Goal: Complete application form

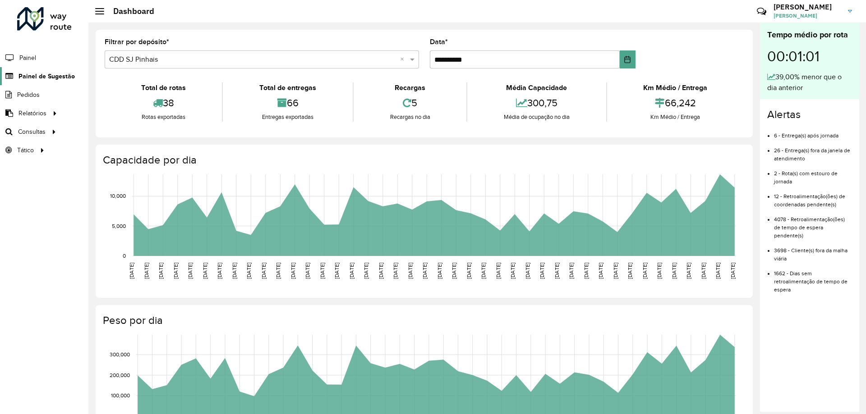
click at [52, 74] on span "Painel de Sugestão" at bounding box center [46, 76] width 56 height 9
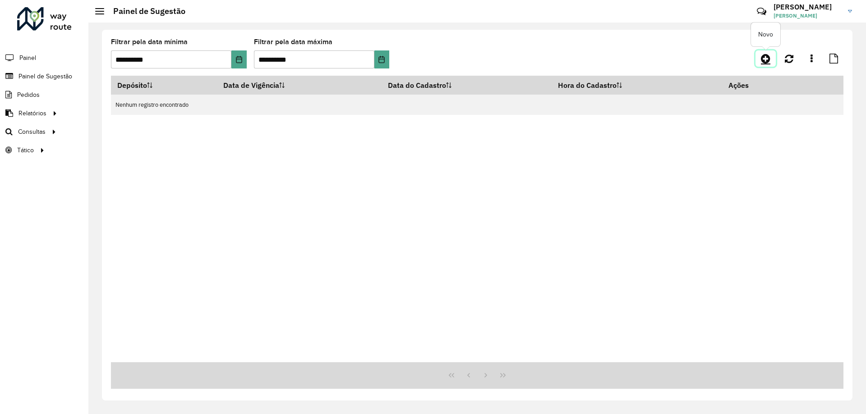
click at [770, 55] on icon at bounding box center [764, 58] width 9 height 11
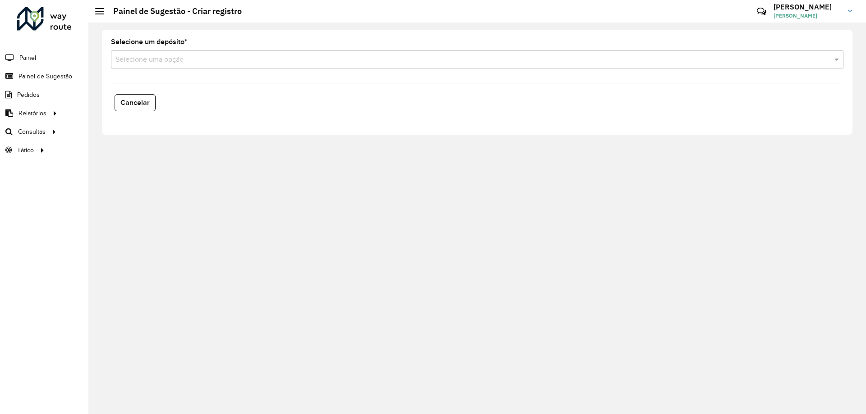
click at [202, 60] on input "text" at bounding box center [467, 60] width 705 height 11
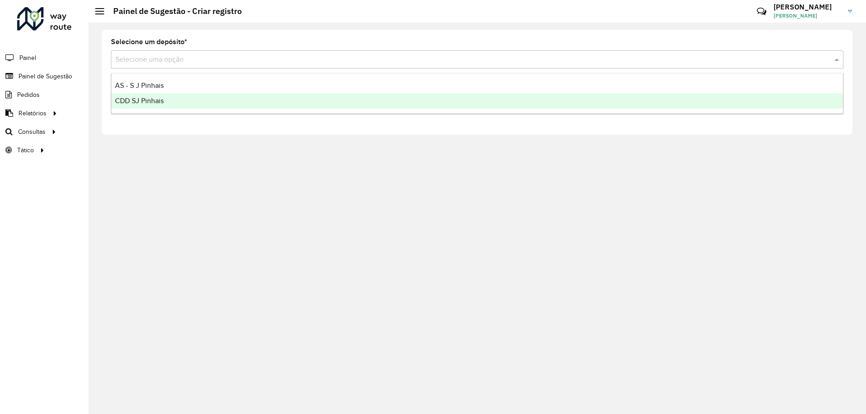
click at [171, 99] on div "CDD SJ Pinhais" at bounding box center [476, 100] width 731 height 15
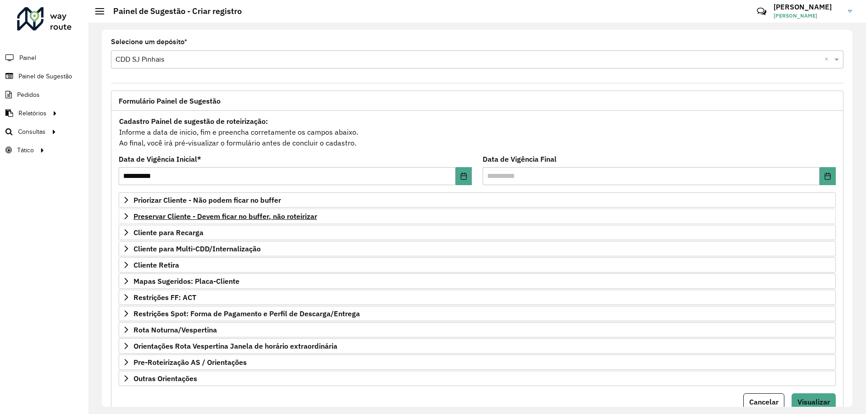
scroll to position [35, 0]
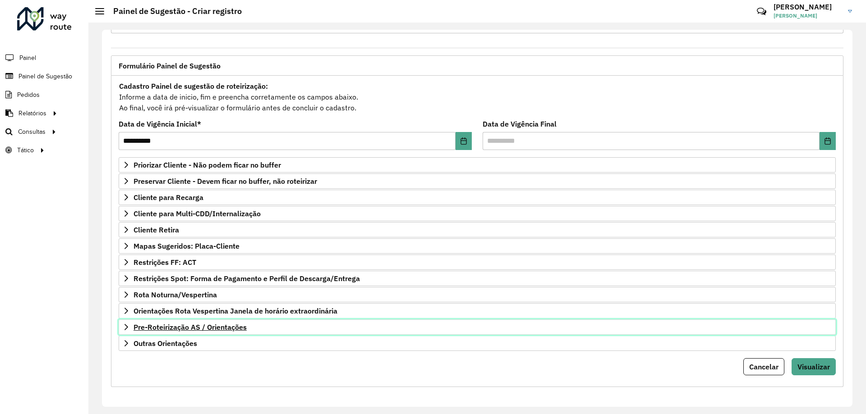
click at [157, 331] on span "Pre-Roteirização AS / Orientações" at bounding box center [189, 327] width 113 height 7
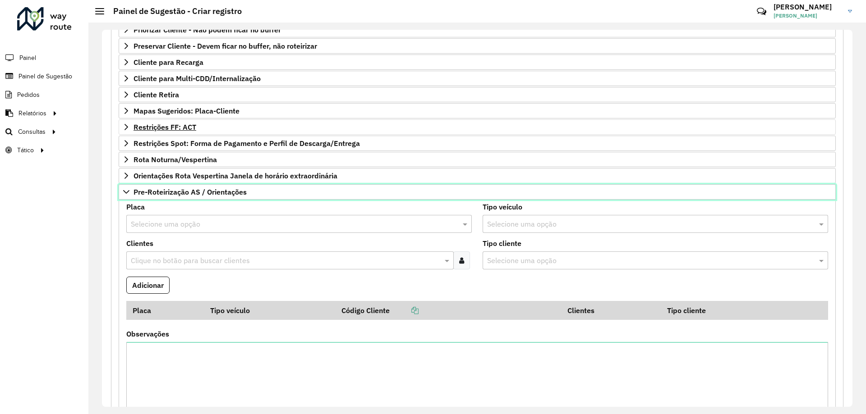
scroll to position [215, 0]
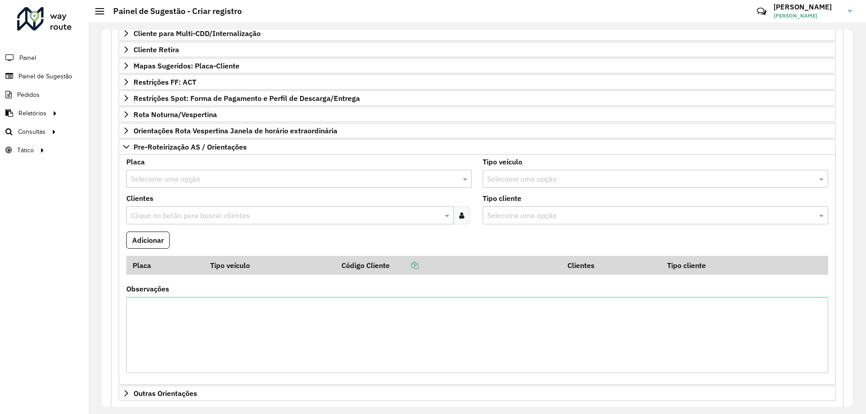
click at [187, 174] on input "text" at bounding box center [290, 179] width 318 height 11
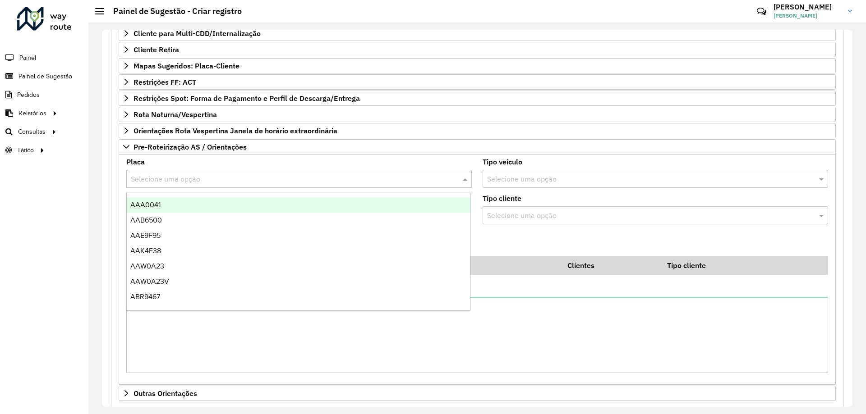
click at [187, 174] on input "text" at bounding box center [290, 179] width 318 height 11
click at [117, 197] on div "**********" at bounding box center [477, 166] width 732 height 542
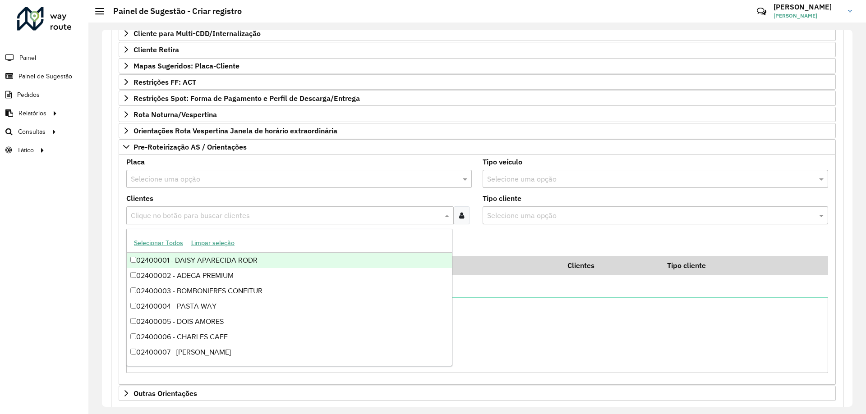
click at [158, 215] on input "text" at bounding box center [285, 216] width 314 height 11
click at [503, 246] on formly-field "Adicionar" at bounding box center [477, 244] width 712 height 24
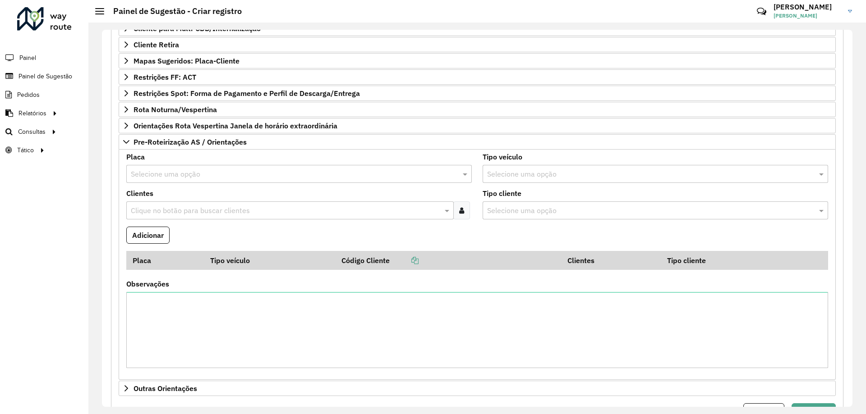
scroll to position [40, 0]
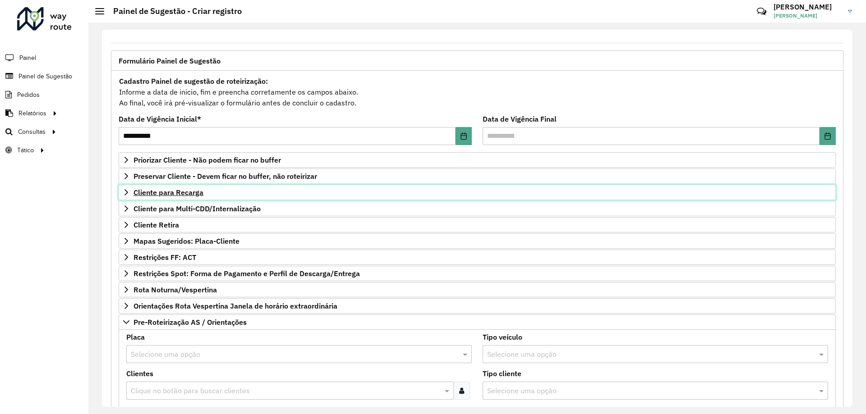
click at [132, 192] on link "Cliente para Recarga" at bounding box center [477, 192] width 717 height 15
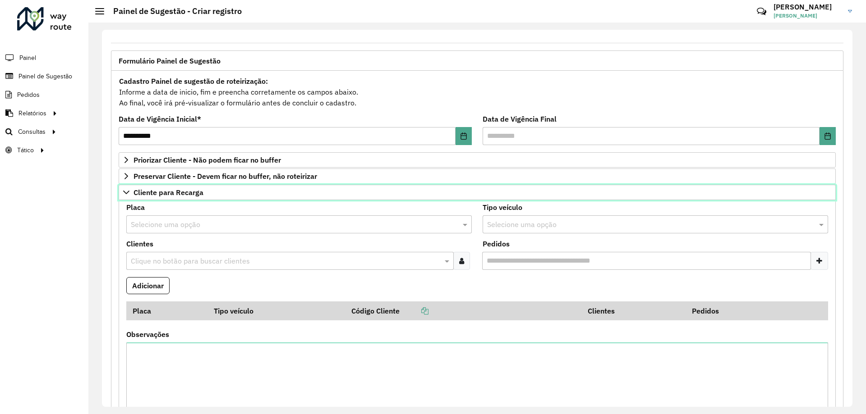
scroll to position [85, 0]
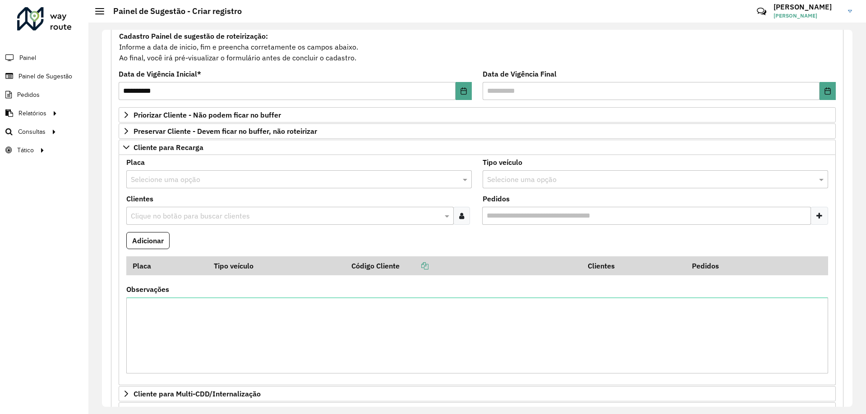
click at [173, 214] on input "text" at bounding box center [285, 216] width 314 height 11
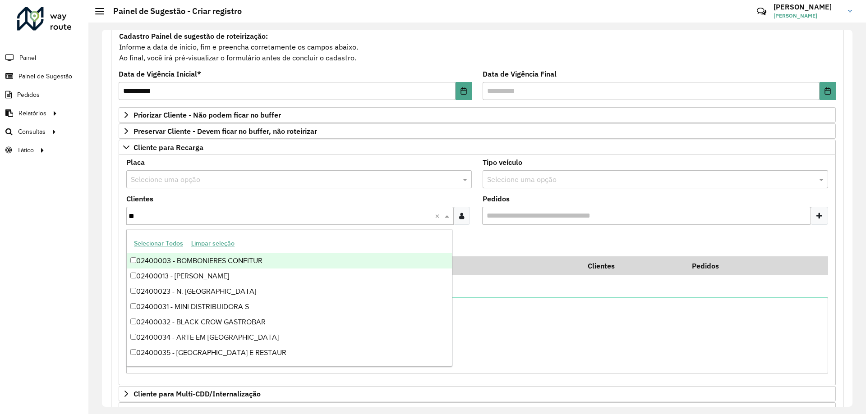
type input "***"
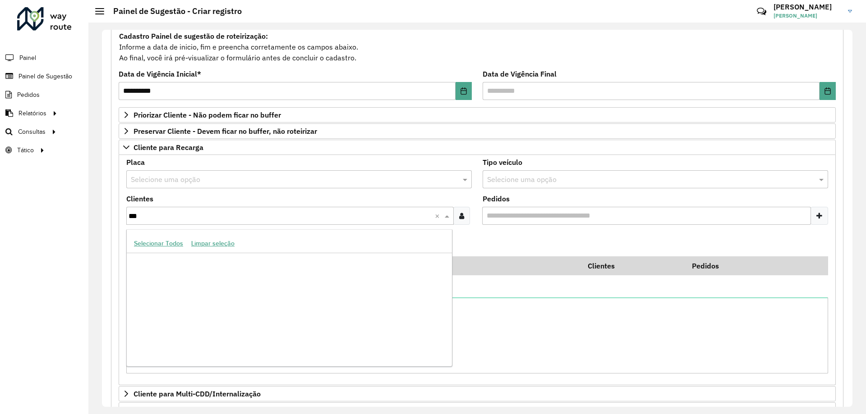
scroll to position [2972, 0]
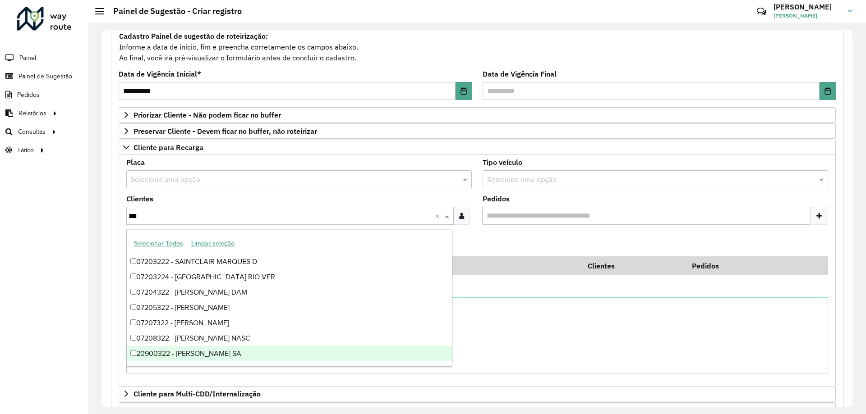
click at [236, 348] on div "20900322 - [PERSON_NAME] SA" at bounding box center [289, 353] width 325 height 15
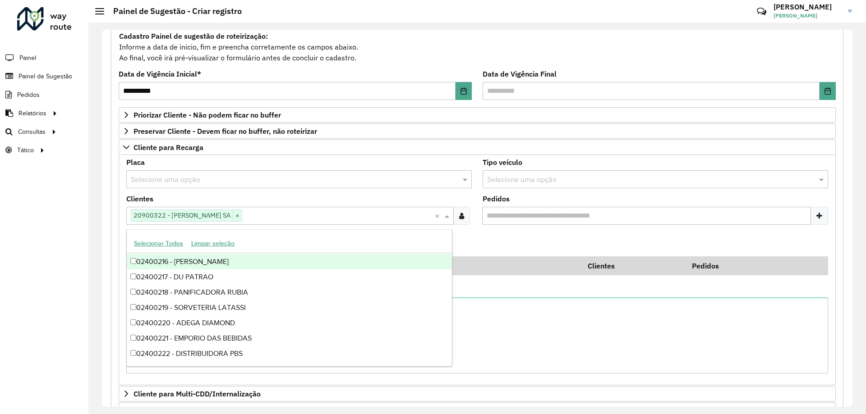
click at [496, 233] on formly-field "Adicionar" at bounding box center [477, 244] width 712 height 24
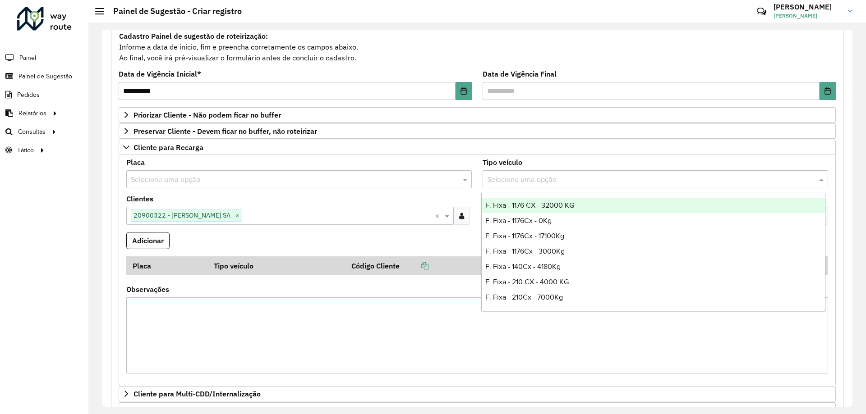
click at [522, 178] on input "text" at bounding box center [646, 179] width 318 height 11
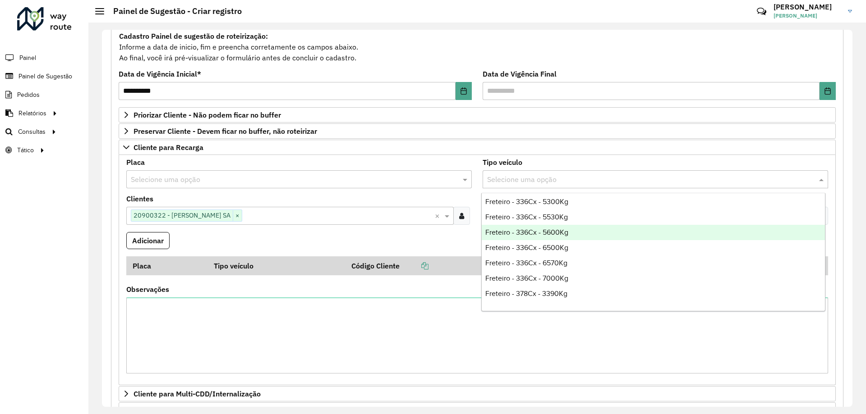
scroll to position [2209, 0]
click at [576, 238] on div "Freteiro - 420Cx - 10400Kg" at bounding box center [652, 234] width 343 height 15
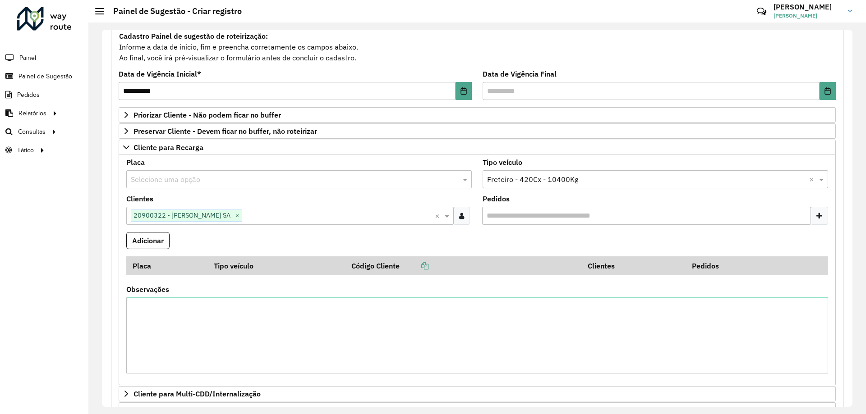
click at [380, 242] on formly-field "Adicionar" at bounding box center [477, 244] width 712 height 24
click at [135, 244] on button "Adicionar" at bounding box center [147, 240] width 43 height 17
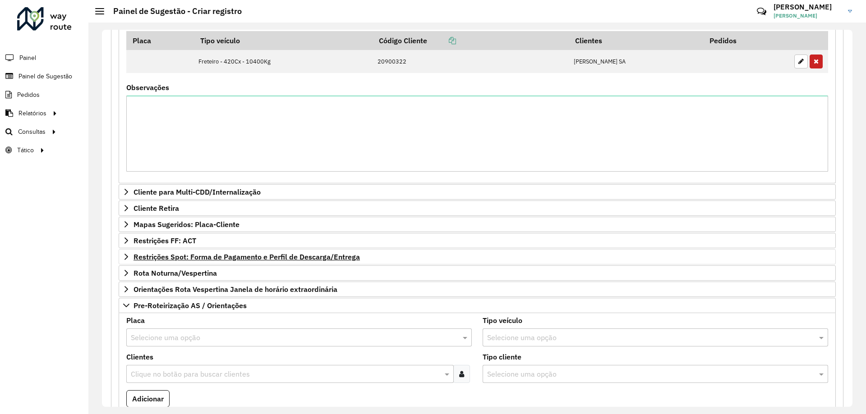
scroll to position [401, 0]
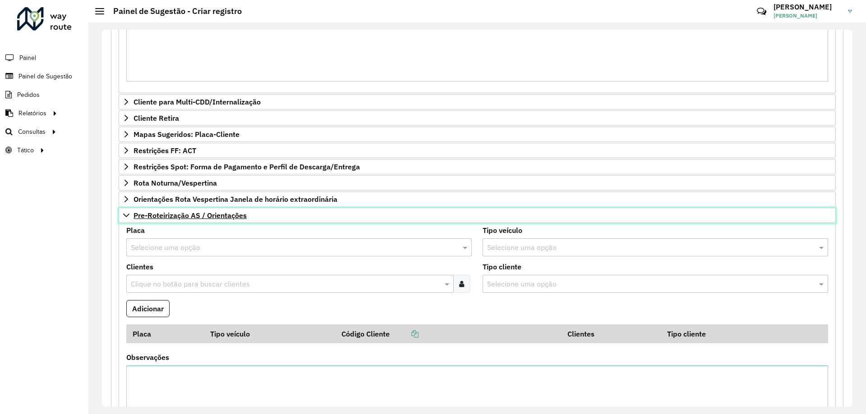
click at [124, 213] on icon at bounding box center [126, 215] width 7 height 7
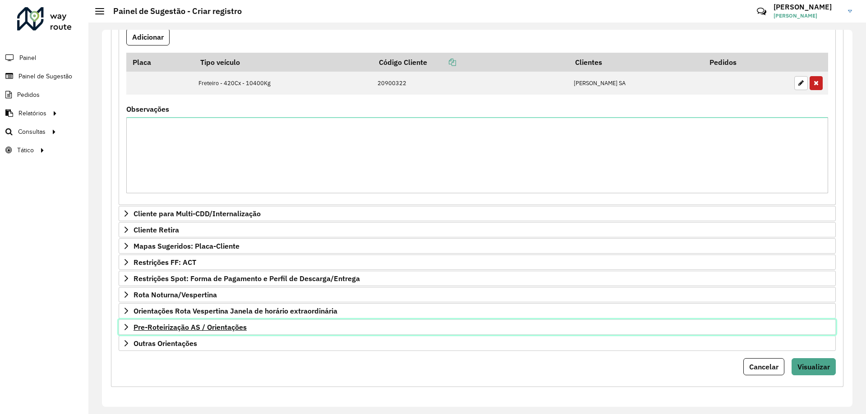
scroll to position [289, 0]
click at [155, 325] on span "Pre-Roteirização AS / Orientações" at bounding box center [189, 327] width 113 height 7
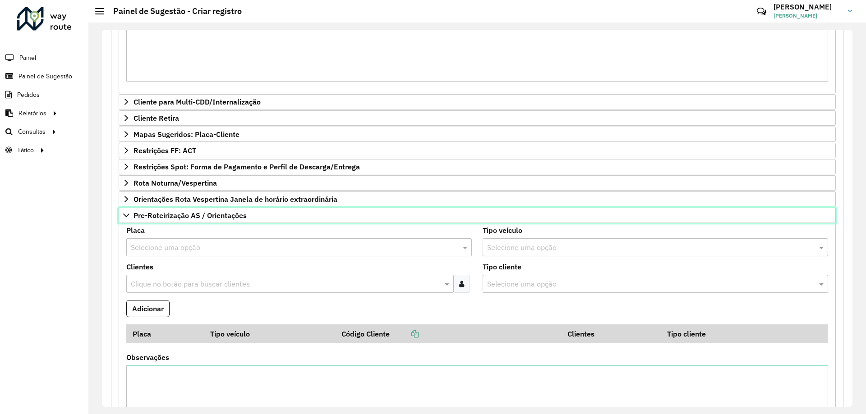
scroll to position [520, 0]
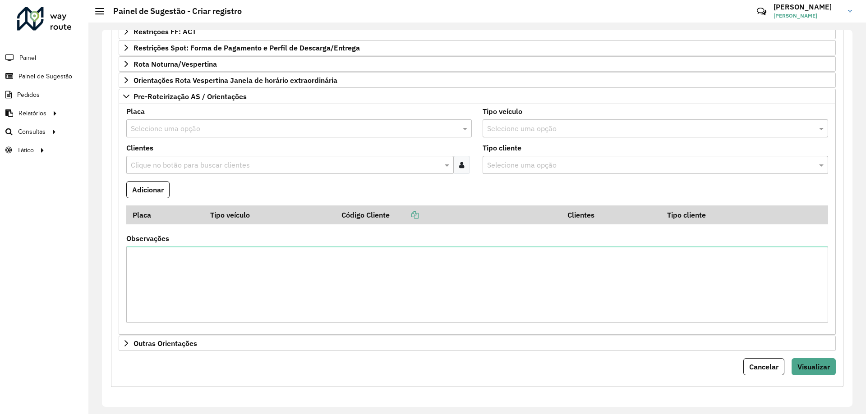
click at [504, 166] on input "text" at bounding box center [646, 165] width 318 height 11
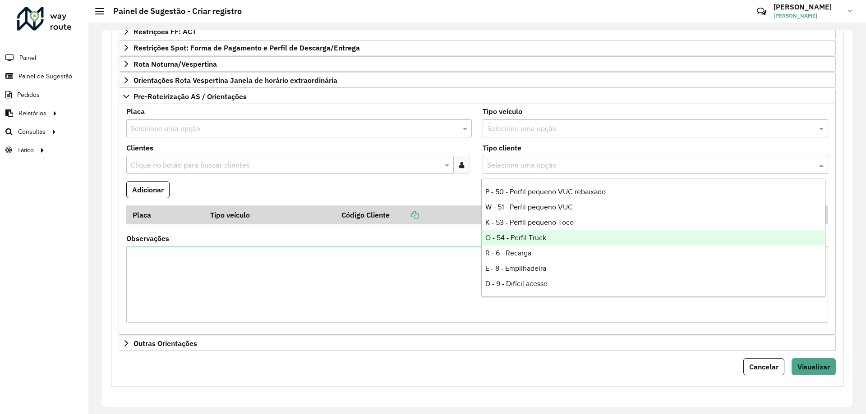
scroll to position [0, 0]
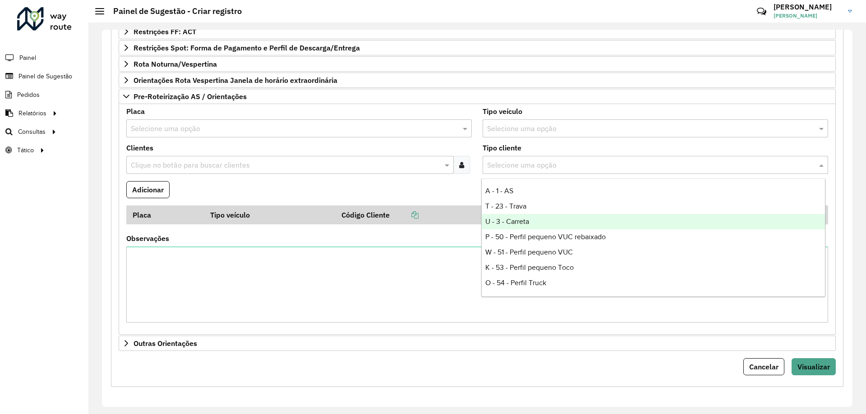
click at [405, 194] on formly-field "Adicionar" at bounding box center [477, 193] width 712 height 24
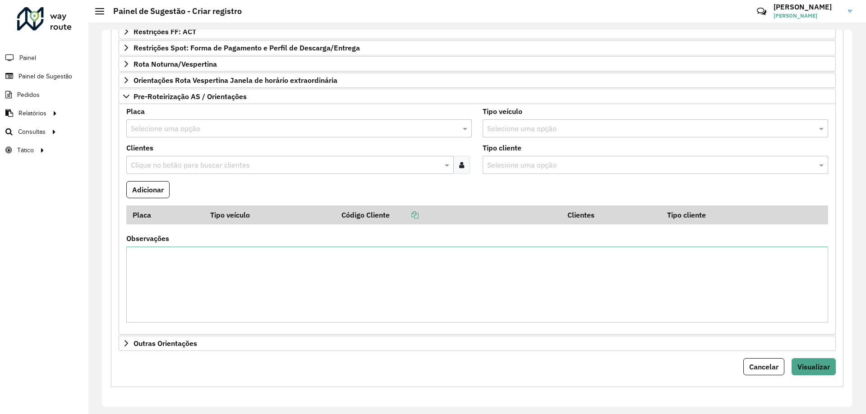
click at [541, 131] on input "text" at bounding box center [646, 129] width 318 height 11
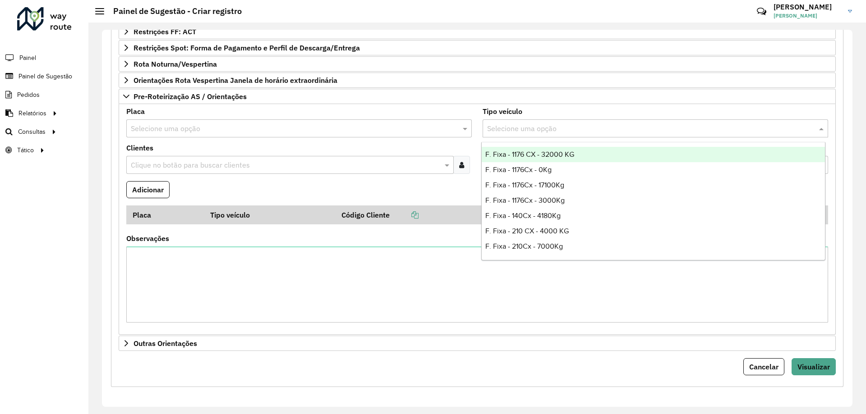
click at [541, 131] on input "text" at bounding box center [646, 129] width 318 height 11
click at [294, 201] on formly-field "Adicionar" at bounding box center [477, 193] width 712 height 24
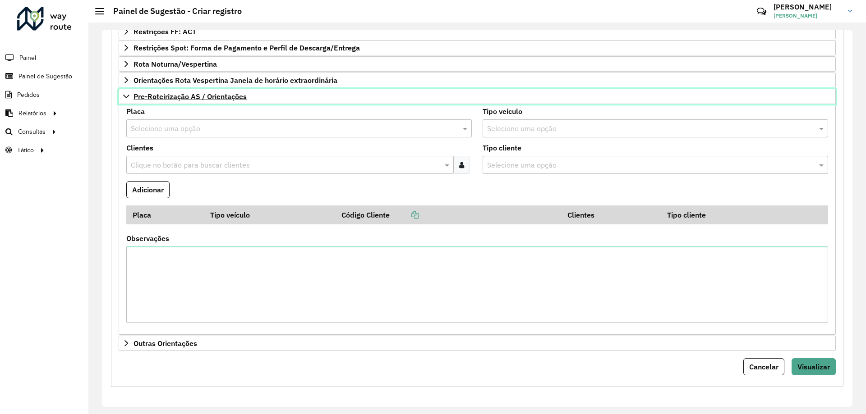
click at [129, 99] on icon at bounding box center [126, 96] width 7 height 7
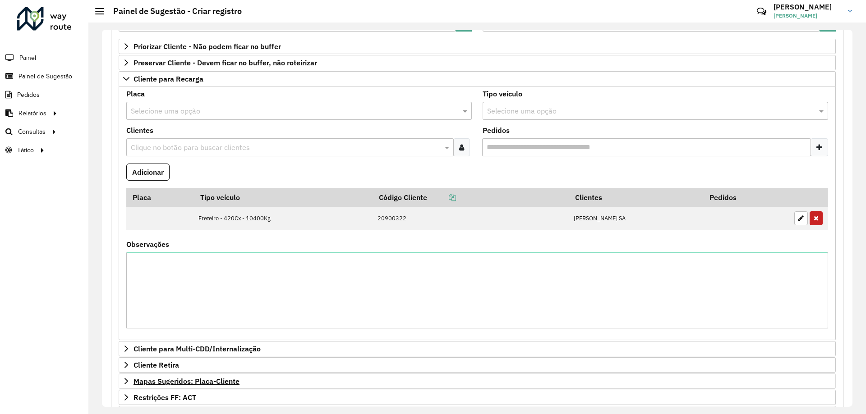
scroll to position [109, 0]
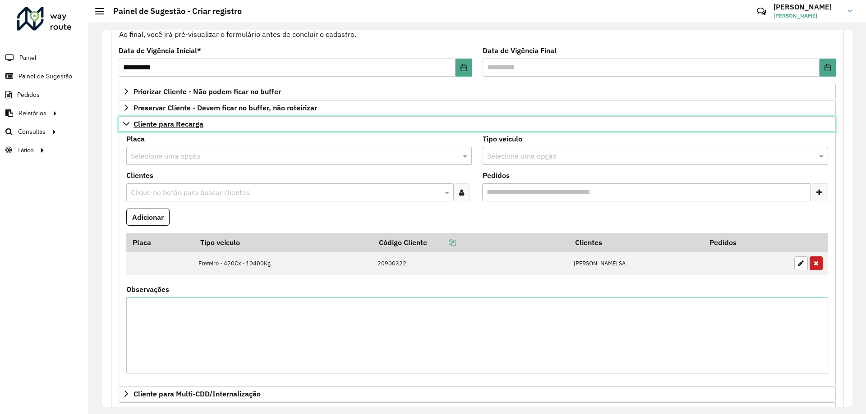
click at [126, 125] on icon at bounding box center [126, 124] width 6 height 4
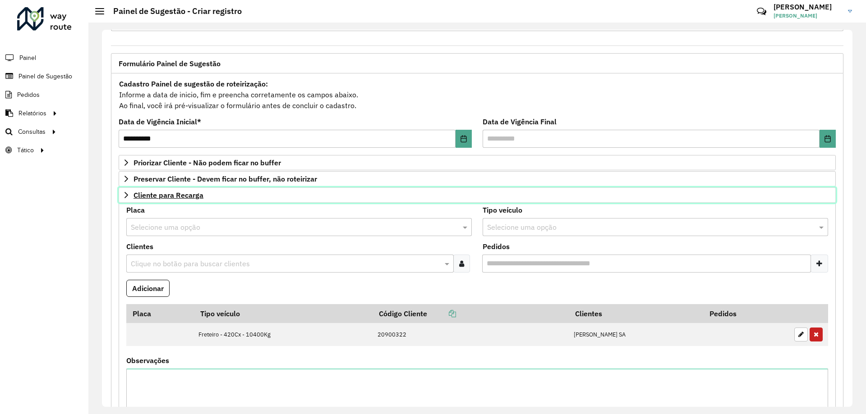
scroll to position [35, 0]
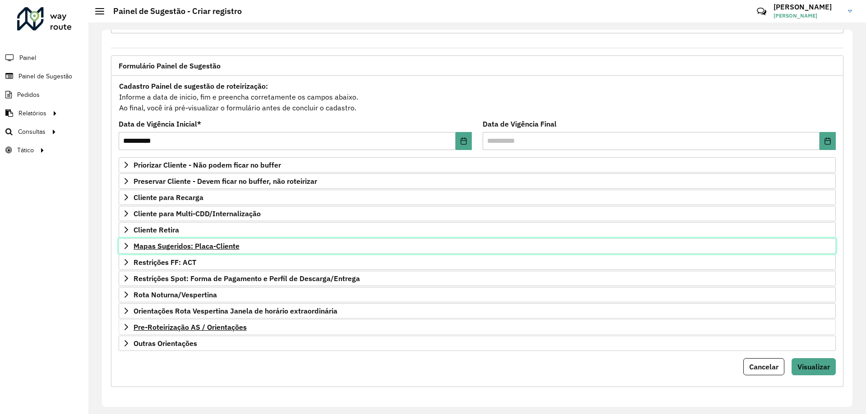
click at [129, 246] on icon at bounding box center [126, 246] width 7 height 7
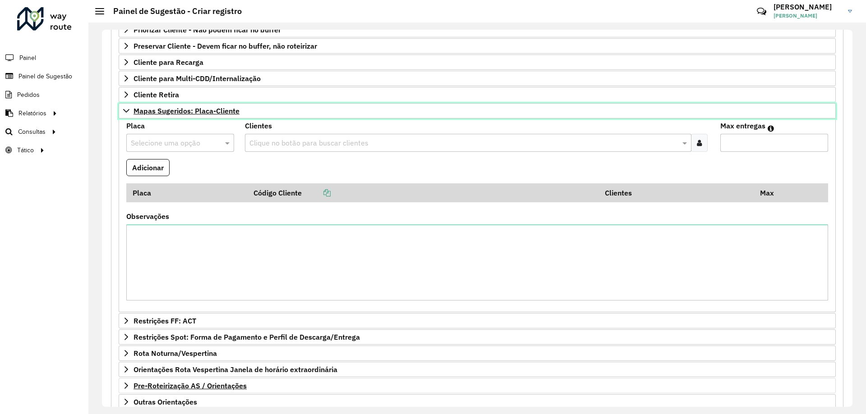
scroll to position [229, 0]
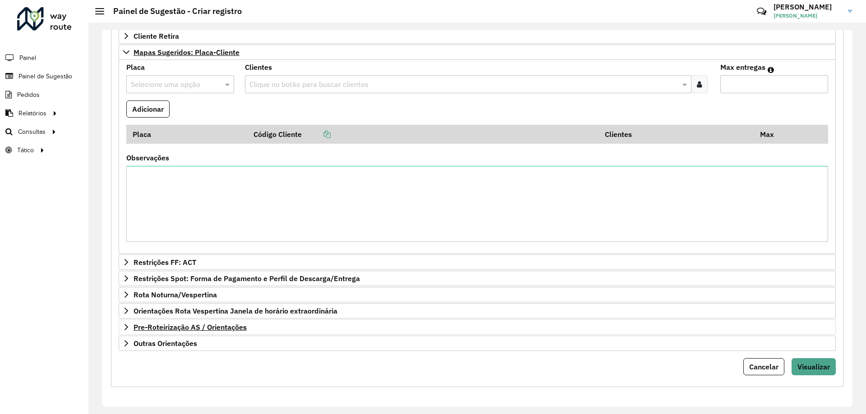
click at [94, 256] on div "**********" at bounding box center [476, 219] width 777 height 392
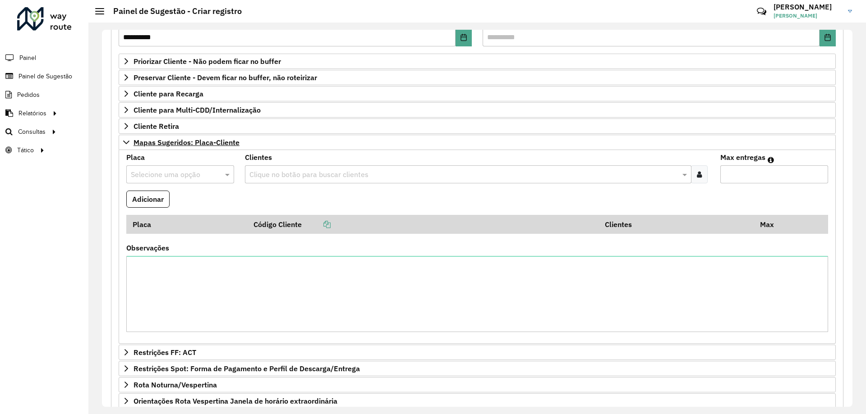
scroll to position [94, 0]
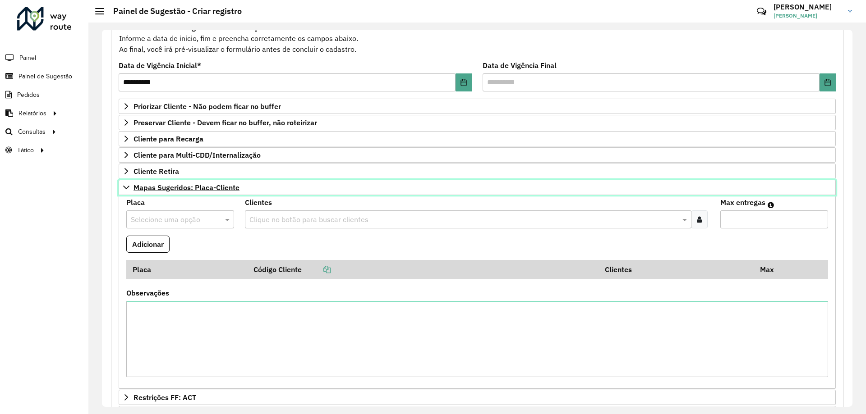
click at [129, 191] on icon at bounding box center [126, 187] width 7 height 7
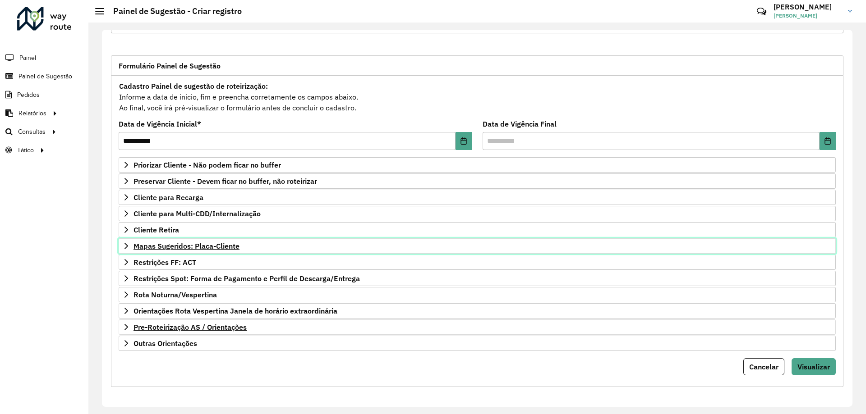
scroll to position [35, 0]
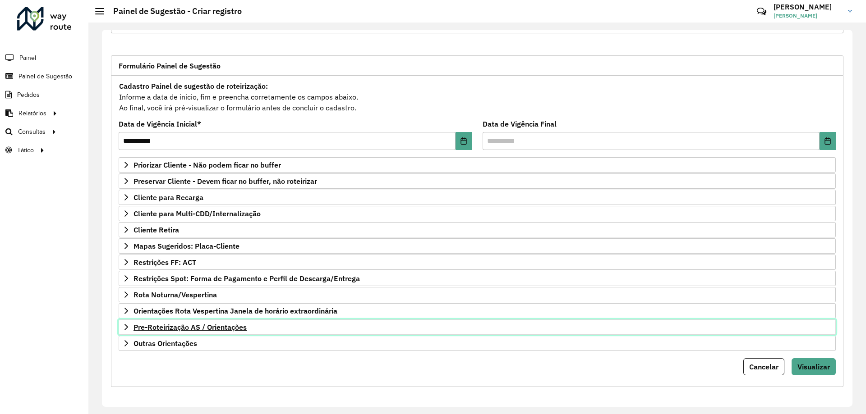
click at [129, 328] on icon at bounding box center [126, 327] width 7 height 7
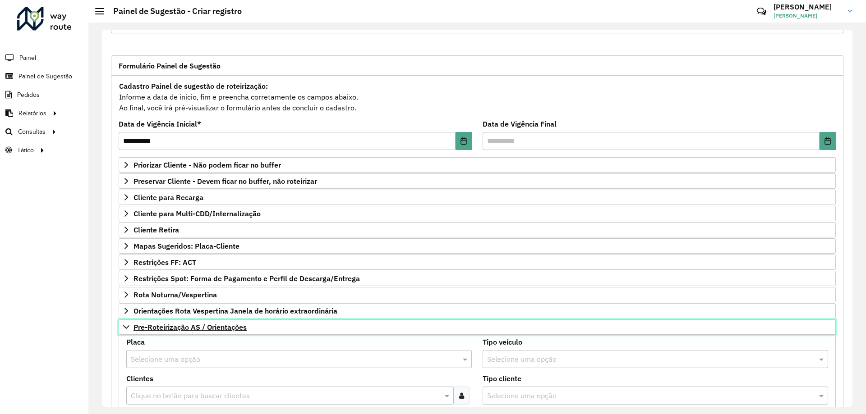
scroll to position [215, 0]
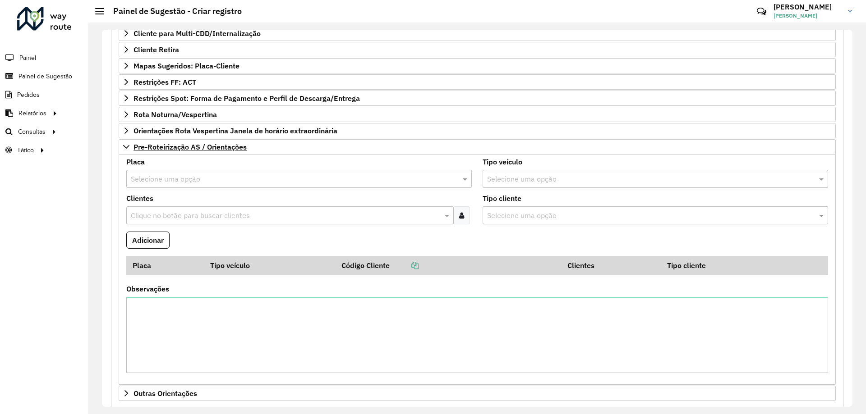
click at [201, 178] on input "text" at bounding box center [290, 179] width 318 height 11
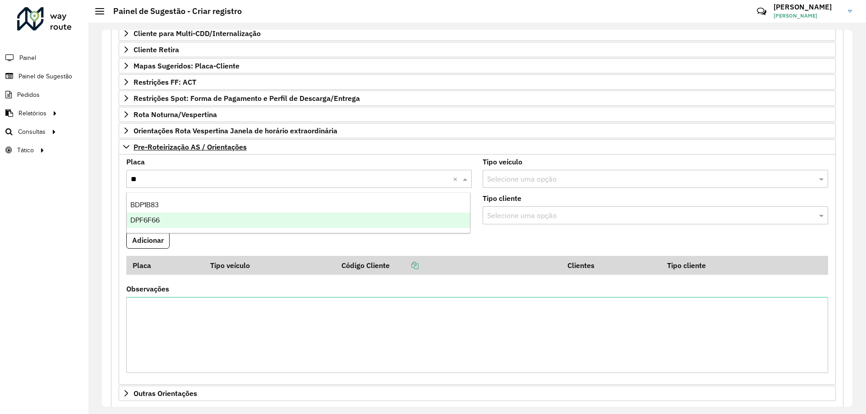
type input "***"
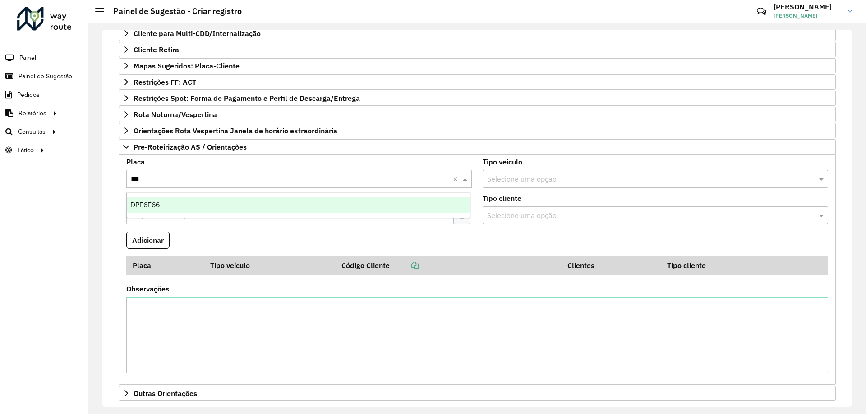
click at [177, 206] on div "DPF6F66" at bounding box center [298, 204] width 343 height 15
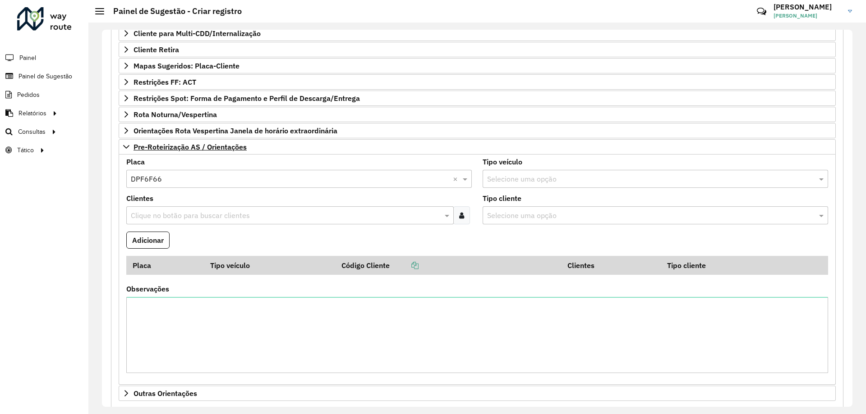
click at [205, 235] on formly-field "Adicionar" at bounding box center [477, 244] width 712 height 24
click at [179, 217] on input "text" at bounding box center [285, 216] width 314 height 11
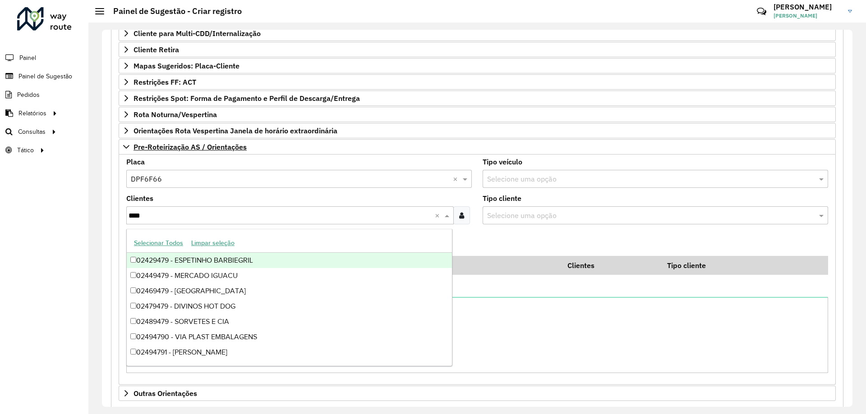
type input "*****"
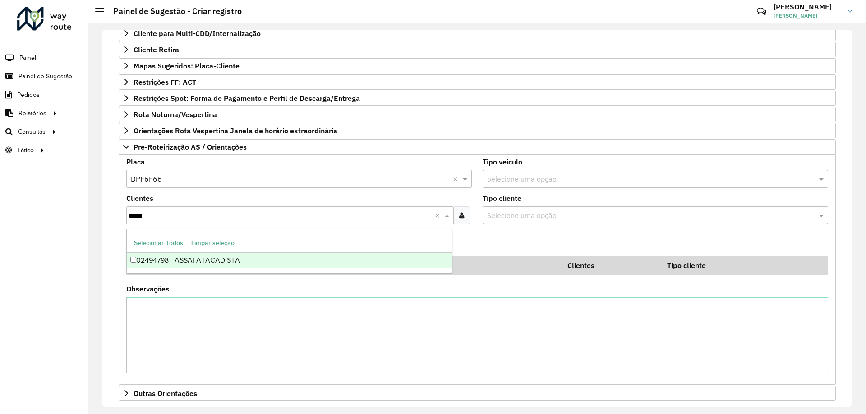
click at [238, 264] on div "02494798 - ASSAI ATACADISTA" at bounding box center [289, 260] width 325 height 15
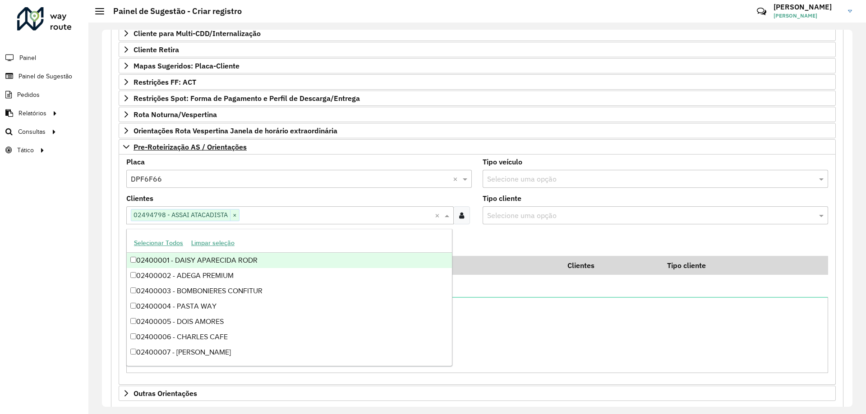
click at [499, 235] on formly-field "Adicionar" at bounding box center [477, 244] width 712 height 24
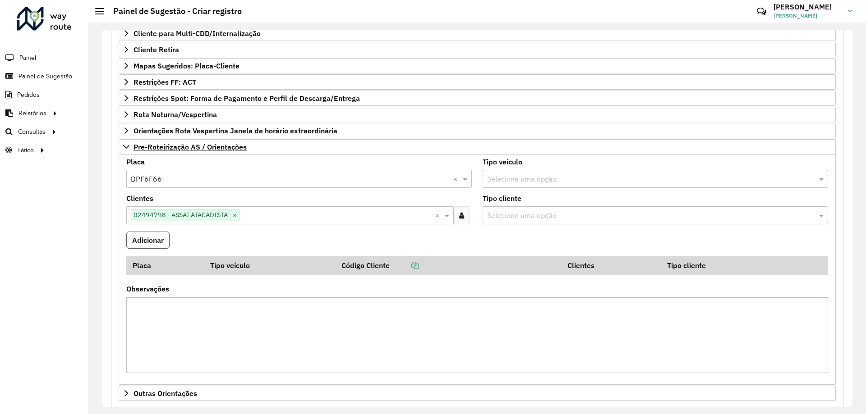
click at [164, 238] on button "Adicionar" at bounding box center [147, 240] width 43 height 17
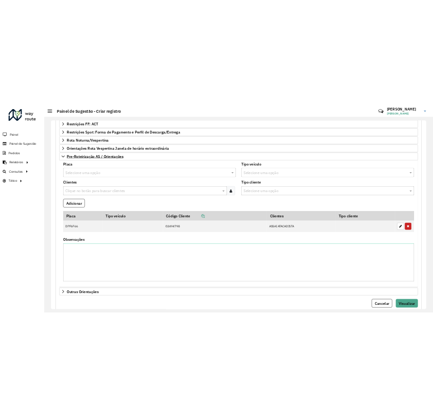
scroll to position [289, 0]
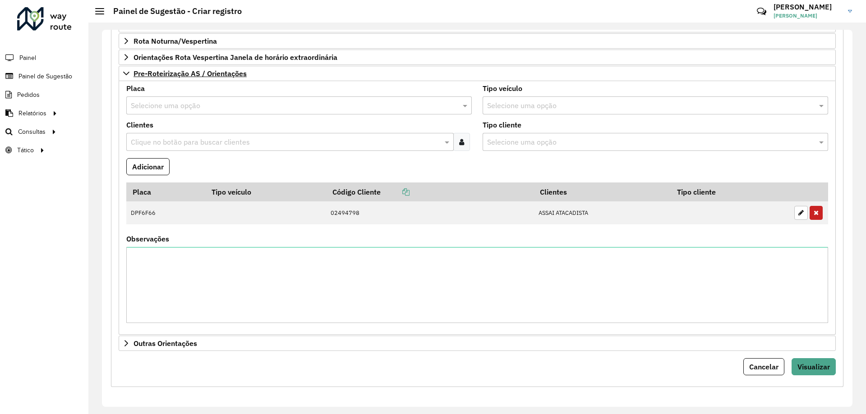
click at [93, 13] on hb-header "Painel de Sugestão - Criar registro Críticas? Dúvidas? Elogios? Sugestões? Entr…" at bounding box center [476, 11] width 777 height 23
click at [97, 14] on div "Painel de Sugestão - Criar registro" at bounding box center [168, 11] width 147 height 10
click at [98, 15] on div "Painel de Sugestão - Criar registro" at bounding box center [168, 11] width 147 height 10
click at [96, 14] on div "Painel de Sugestão - Criar registro" at bounding box center [168, 11] width 147 height 10
click at [96, 10] on div at bounding box center [99, 11] width 9 height 6
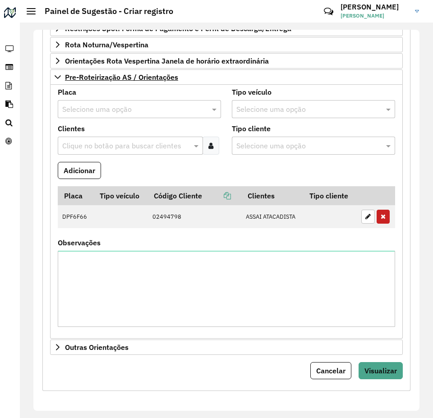
scroll to position [285, 0]
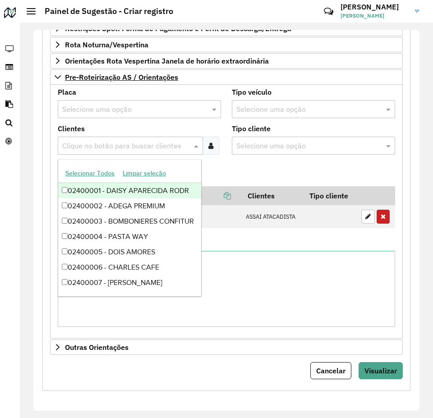
click at [119, 142] on input "text" at bounding box center [126, 146] width 132 height 11
click at [106, 101] on div "Selecione uma opção" at bounding box center [139, 109] width 163 height 18
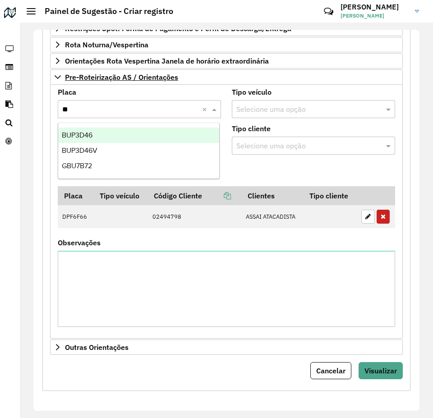
type input "***"
click at [139, 128] on div "BUP3D46" at bounding box center [138, 135] width 161 height 15
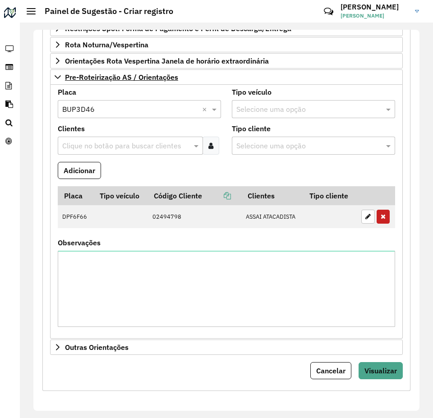
click at [124, 147] on input "text" at bounding box center [126, 146] width 132 height 11
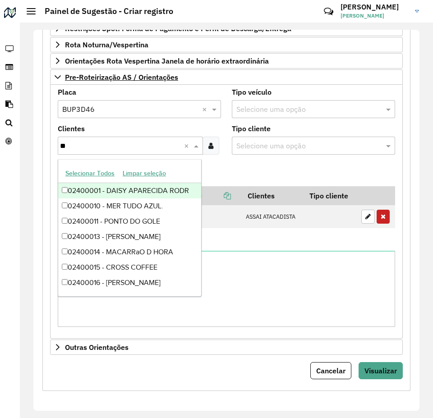
type input "***"
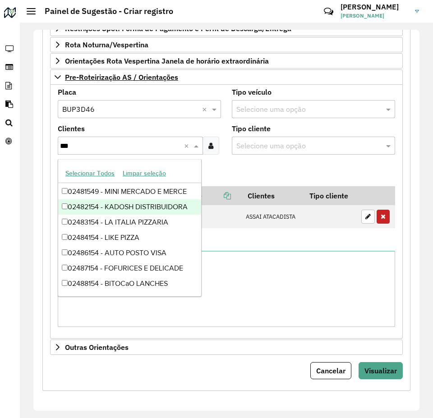
scroll to position [1823, 0]
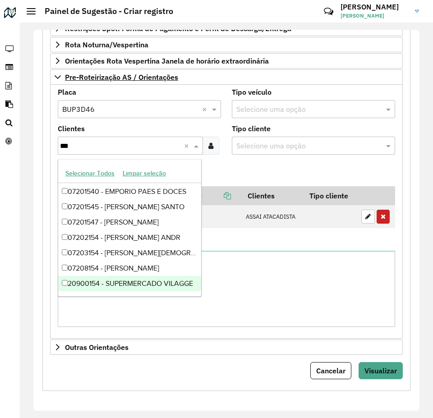
click at [152, 282] on div "20900154 - SUPERMERCADO VILAGGE" at bounding box center [129, 283] width 143 height 15
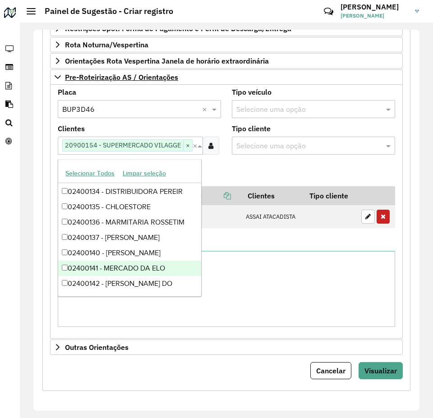
click at [252, 162] on formly-field "Adicionar" at bounding box center [226, 174] width 348 height 24
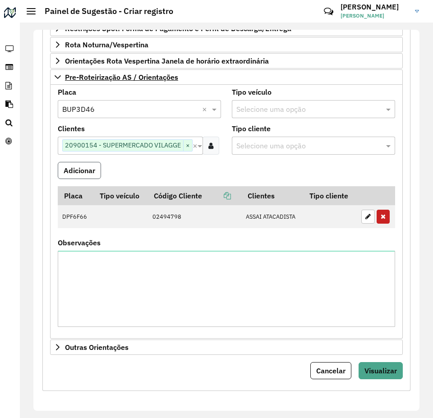
click at [81, 174] on button "Adicionar" at bounding box center [79, 170] width 43 height 17
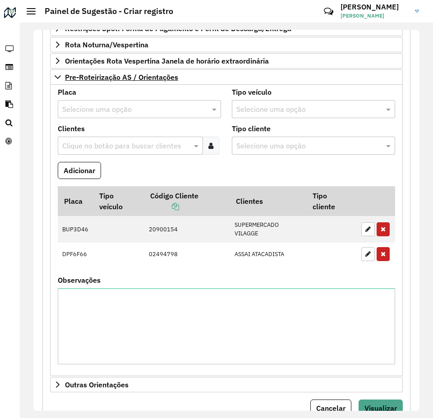
click at [94, 108] on input "text" at bounding box center [130, 109] width 136 height 11
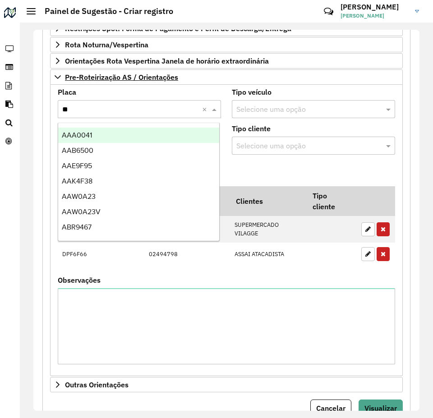
type input "***"
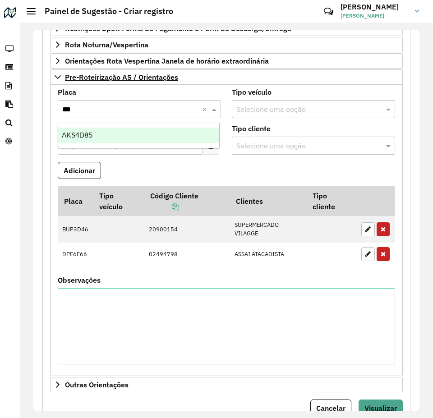
click at [100, 131] on div "AKS4D85" at bounding box center [138, 135] width 161 height 15
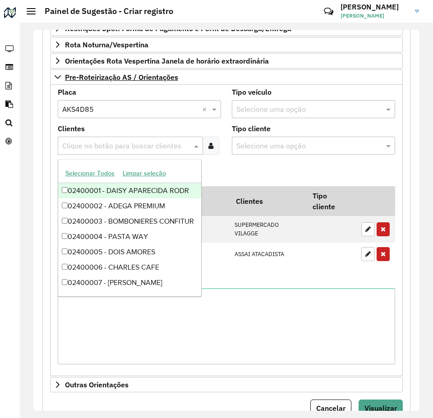
click at [114, 141] on input "text" at bounding box center [126, 146] width 132 height 11
type input "**"
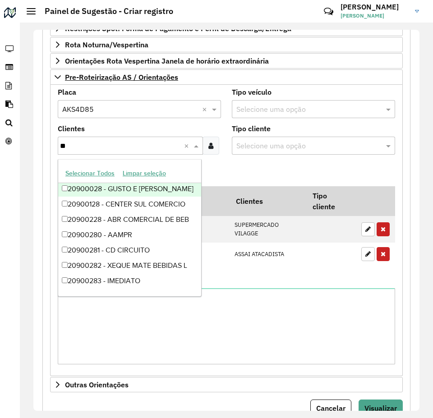
scroll to position [37936, 0]
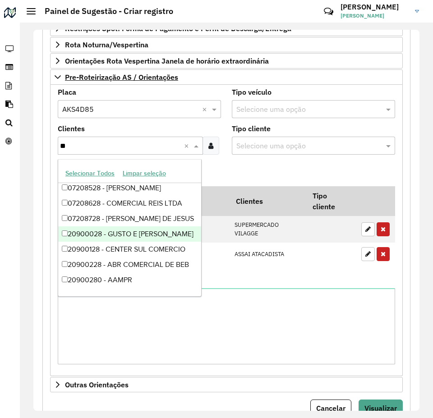
click at [151, 236] on div "20900028 - GUSTO E [PERSON_NAME]" at bounding box center [129, 233] width 143 height 15
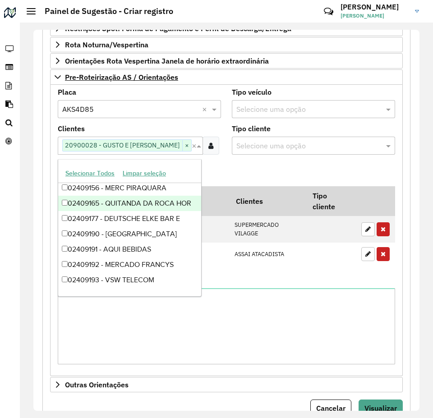
click at [252, 166] on formly-field "Adicionar" at bounding box center [226, 174] width 348 height 24
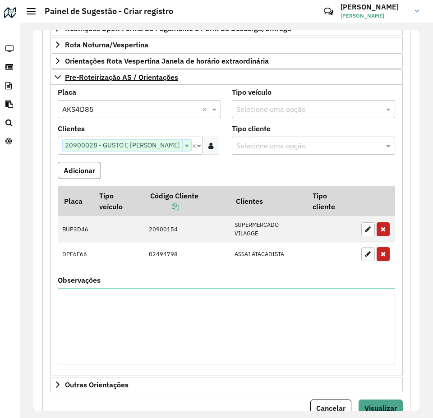
click at [77, 169] on button "Adicionar" at bounding box center [79, 170] width 43 height 17
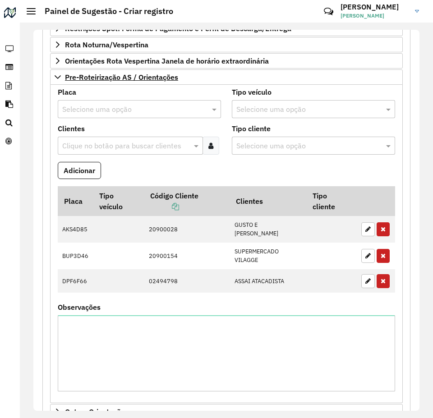
click at [89, 105] on input "text" at bounding box center [130, 109] width 136 height 11
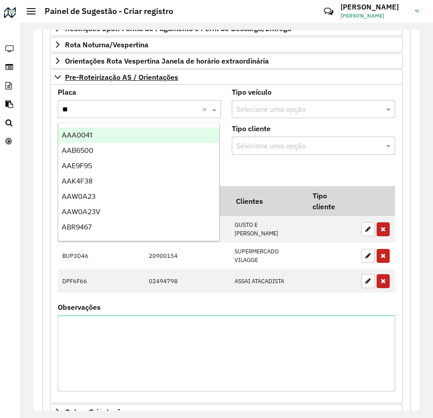
type input "***"
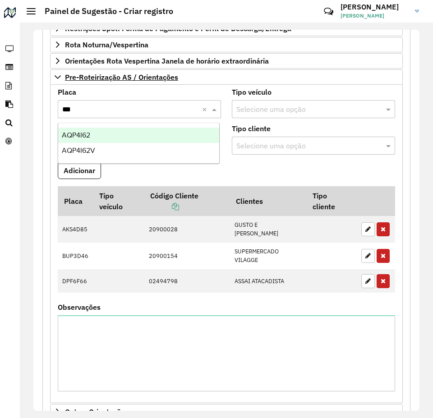
click at [101, 130] on div "AQP4I62" at bounding box center [138, 135] width 161 height 15
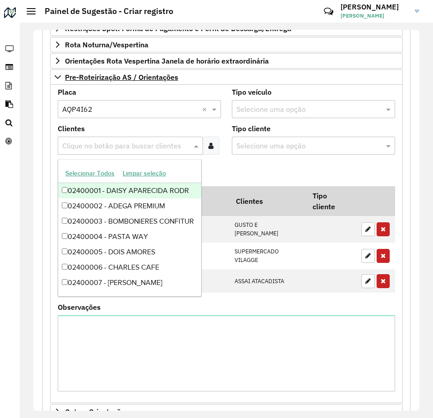
click at [113, 146] on input "text" at bounding box center [126, 146] width 132 height 11
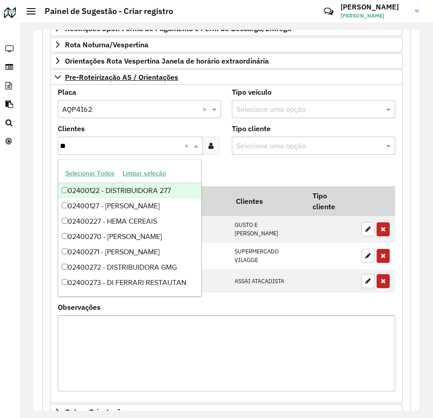
type input "***"
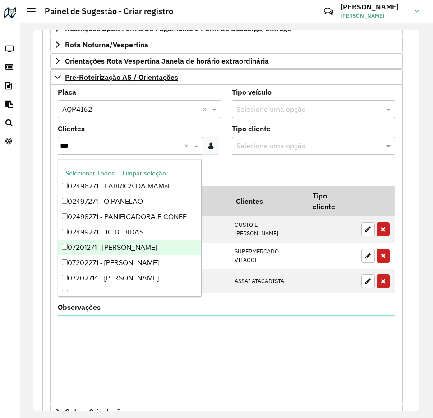
scroll to position [2865, 0]
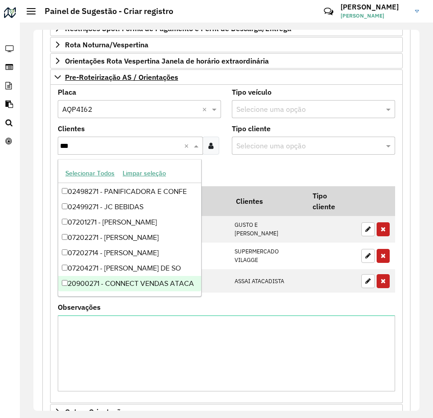
click at [164, 284] on div "20900271 - CONNECT VENDAS ATACA" at bounding box center [129, 283] width 143 height 15
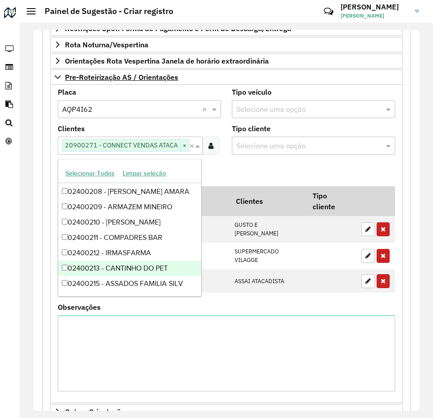
click at [246, 162] on formly-field "Adicionar" at bounding box center [226, 174] width 348 height 24
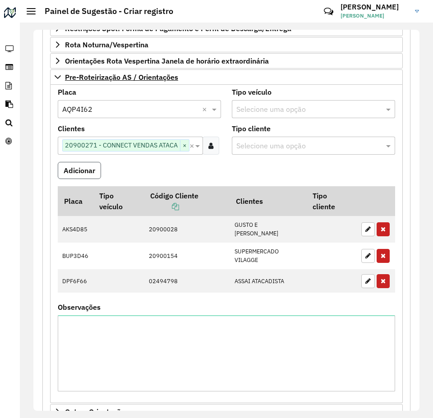
click at [86, 169] on button "Adicionar" at bounding box center [79, 170] width 43 height 17
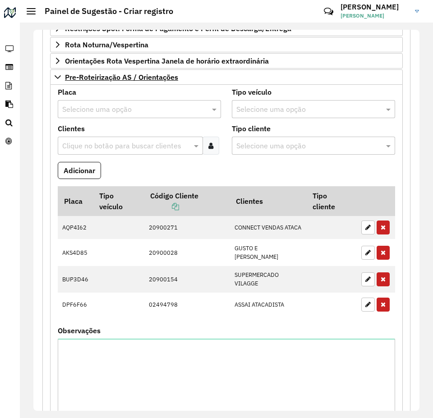
click at [91, 109] on input "text" at bounding box center [130, 109] width 136 height 11
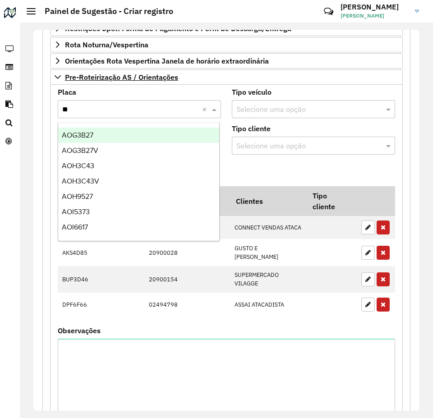
type input "***"
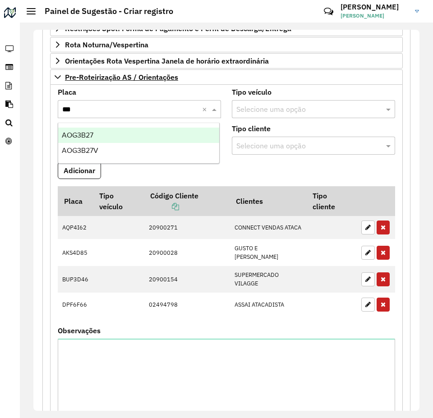
click at [96, 135] on div "AOG3B27" at bounding box center [138, 135] width 161 height 15
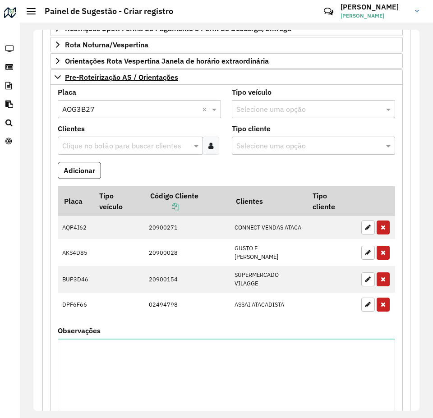
click at [149, 160] on formly-field "Clientes Clique no botão para buscar clientes" at bounding box center [139, 143] width 174 height 37
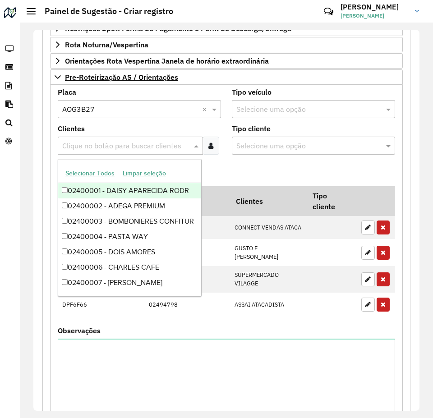
click at [133, 144] on input "text" at bounding box center [126, 146] width 132 height 11
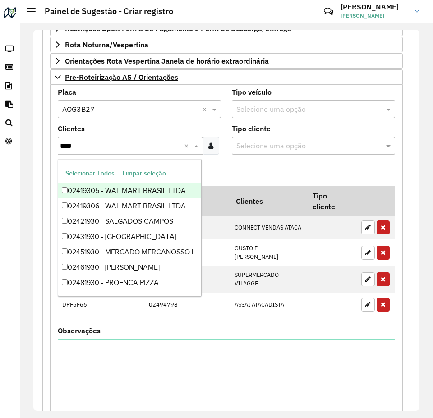
type input "*****"
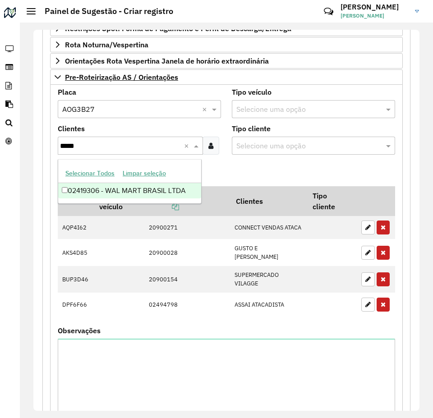
click at [147, 189] on div "02419306 - WAL MART BRASIL LTDA" at bounding box center [129, 190] width 143 height 15
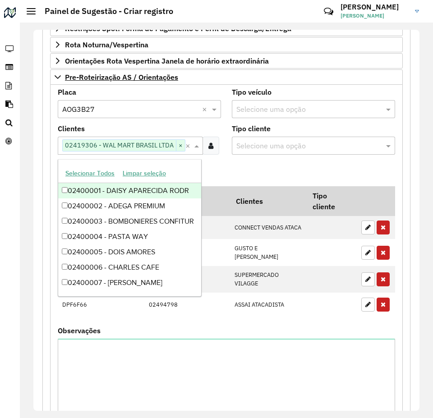
click at [248, 176] on formly-field "Adicionar" at bounding box center [226, 174] width 348 height 24
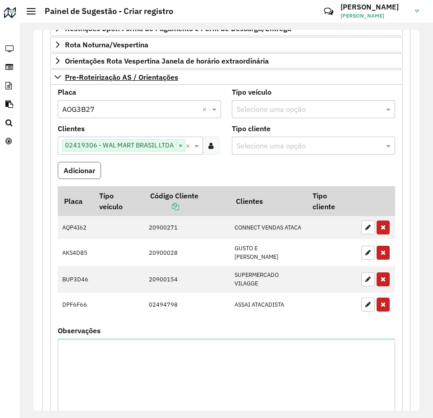
click at [93, 176] on button "Adicionar" at bounding box center [79, 170] width 43 height 17
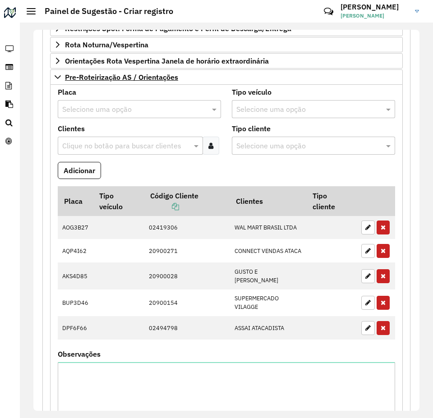
click at [94, 109] on input "text" at bounding box center [130, 109] width 136 height 11
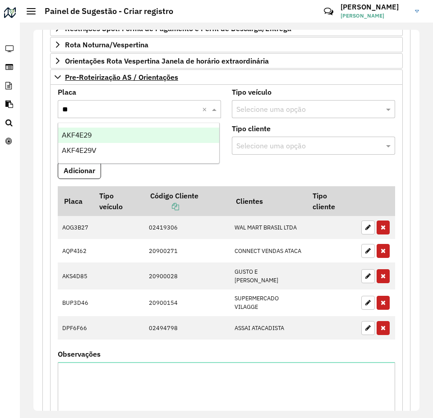
type input "***"
click at [114, 136] on div "AKF4E29" at bounding box center [138, 135] width 161 height 15
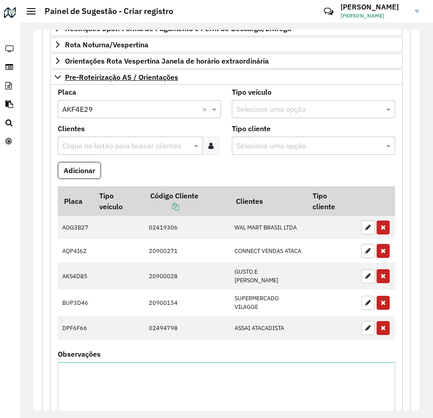
click at [118, 159] on formly-field "Clientes Clique no botão para buscar clientes" at bounding box center [139, 143] width 174 height 37
click at [110, 143] on input "text" at bounding box center [126, 146] width 132 height 11
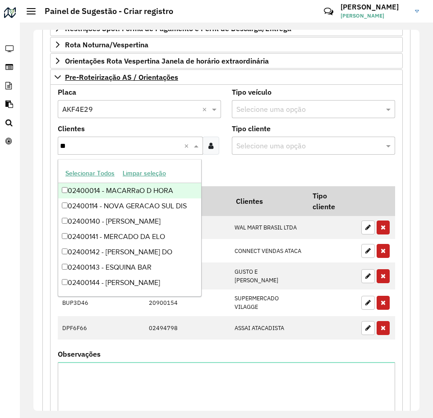
type input "***"
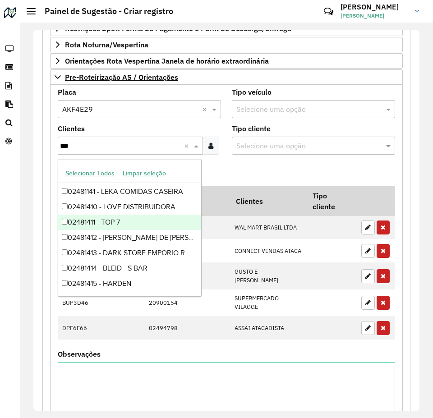
scroll to position [1869, 0]
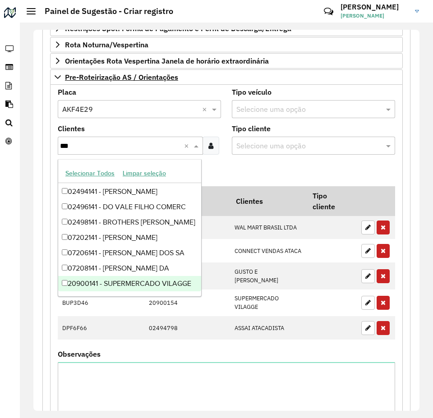
click at [142, 285] on div "20900141 - SUPERMERCADO VILAGGE" at bounding box center [129, 283] width 143 height 15
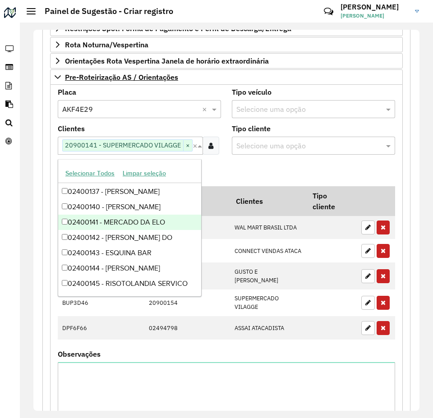
click at [242, 166] on formly-field "Adicionar" at bounding box center [226, 174] width 348 height 24
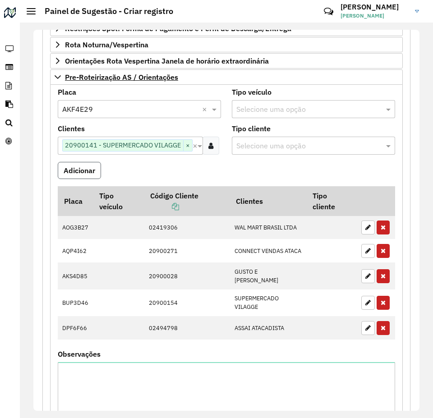
click at [86, 174] on button "Adicionar" at bounding box center [79, 170] width 43 height 17
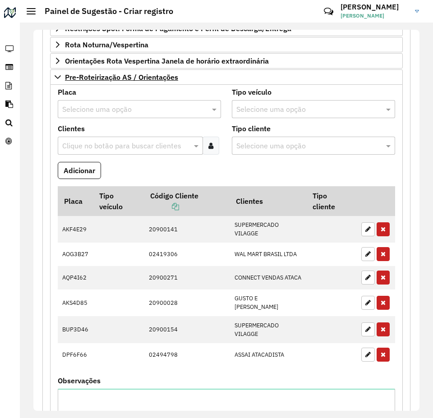
click at [90, 111] on input "text" at bounding box center [130, 109] width 136 height 11
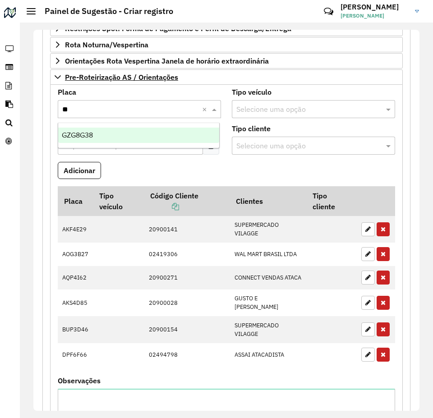
type input "***"
click at [128, 138] on div "GZG8G38" at bounding box center [138, 135] width 161 height 15
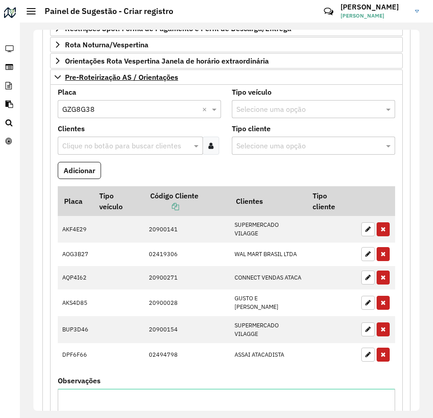
click at [139, 160] on formly-field "Clientes Clique no botão para buscar clientes" at bounding box center [139, 143] width 174 height 37
click at [109, 142] on input "text" at bounding box center [126, 146] width 132 height 11
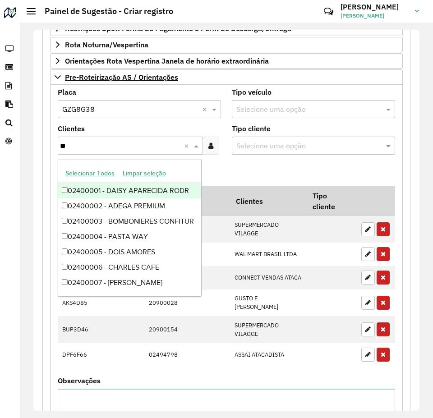
type input "***"
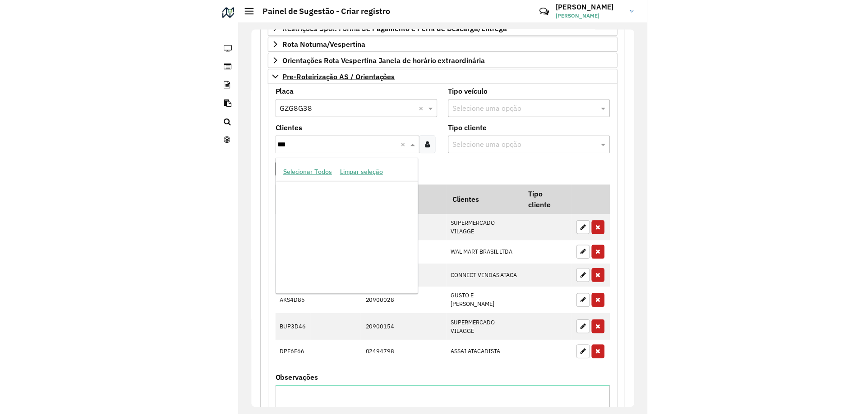
scroll to position [147840, 0]
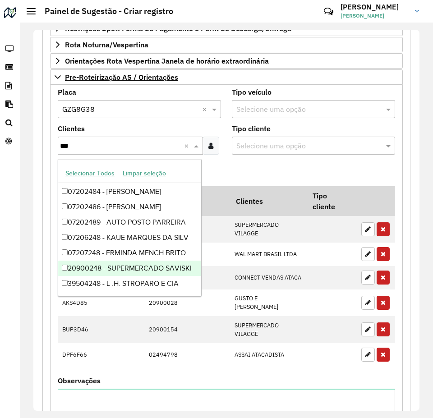
click at [141, 272] on div "20900248 - SUPERMERCADO SAVISKI" at bounding box center [129, 268] width 143 height 15
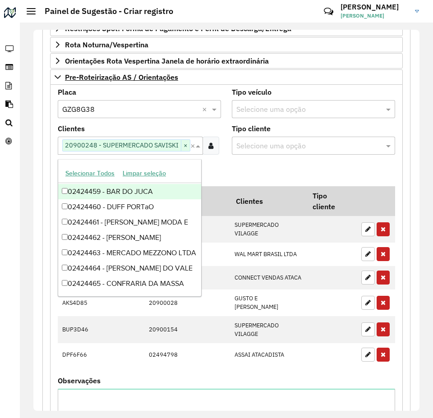
click at [242, 168] on formly-field "Adicionar" at bounding box center [226, 174] width 348 height 24
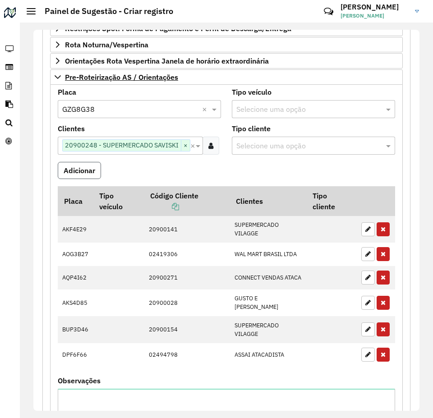
click at [86, 171] on button "Adicionar" at bounding box center [79, 170] width 43 height 17
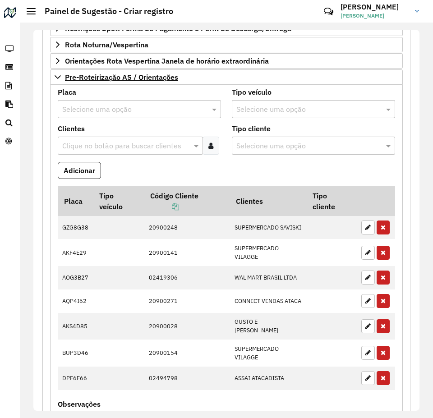
click at [92, 111] on input "text" at bounding box center [130, 109] width 136 height 11
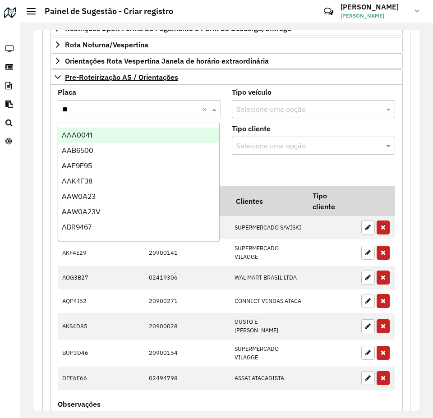
type input "***"
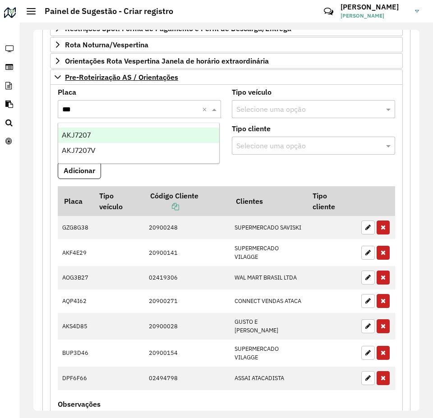
click at [103, 133] on div "AKJ7207" at bounding box center [138, 135] width 161 height 15
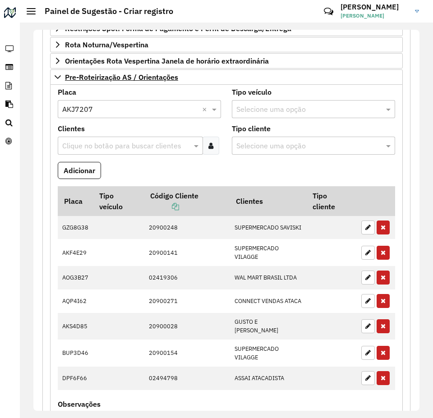
click at [123, 163] on formly-field "Adicionar" at bounding box center [226, 174] width 348 height 24
click at [106, 133] on div "Clientes Clique no botão para buscar clientes" at bounding box center [139, 139] width 163 height 29
click at [118, 144] on input "text" at bounding box center [126, 146] width 132 height 11
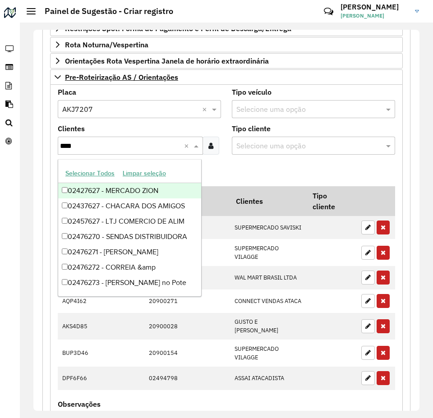
type input "*****"
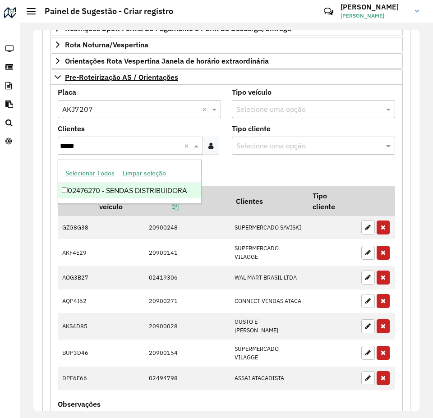
click at [133, 191] on div "02476270 - SENDAS DISTRIBUIDORA" at bounding box center [129, 190] width 143 height 15
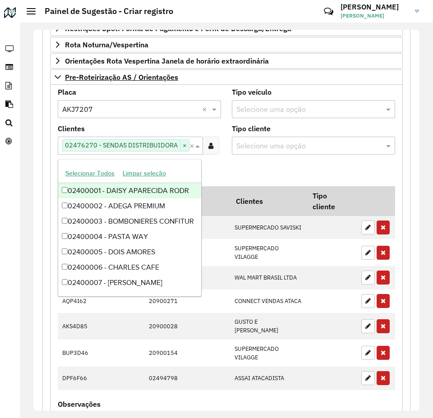
click at [252, 171] on formly-field "Adicionar" at bounding box center [226, 174] width 348 height 24
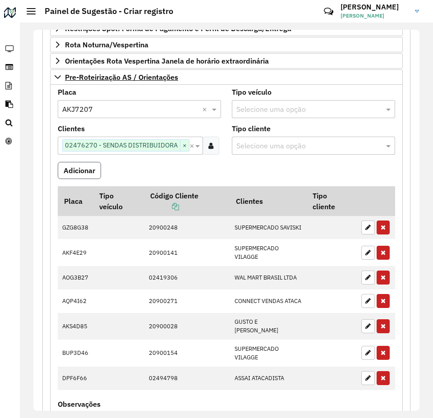
click at [93, 166] on button "Adicionar" at bounding box center [79, 170] width 43 height 17
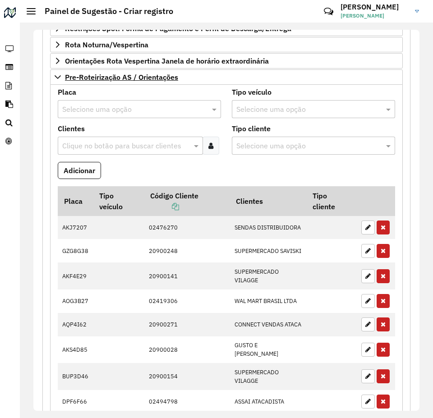
click at [106, 106] on input "text" at bounding box center [130, 109] width 136 height 11
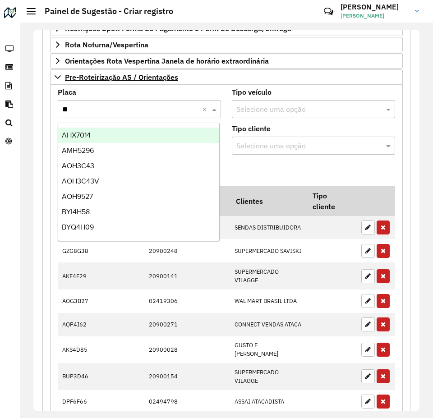
type input "***"
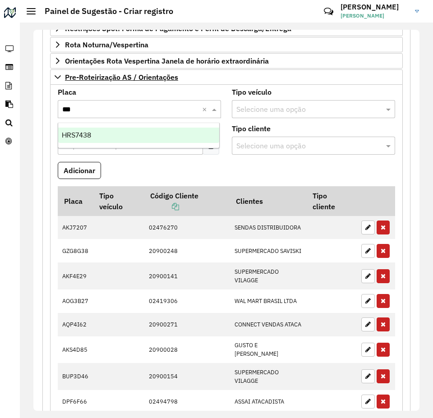
click at [110, 134] on div "HRS7438" at bounding box center [138, 135] width 161 height 15
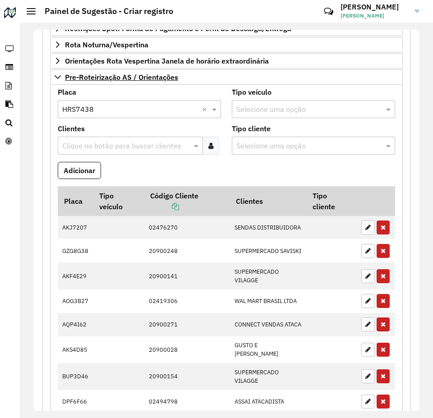
click at [127, 166] on formly-field "Adicionar" at bounding box center [226, 174] width 348 height 24
click at [81, 145] on input "text" at bounding box center [126, 146] width 132 height 11
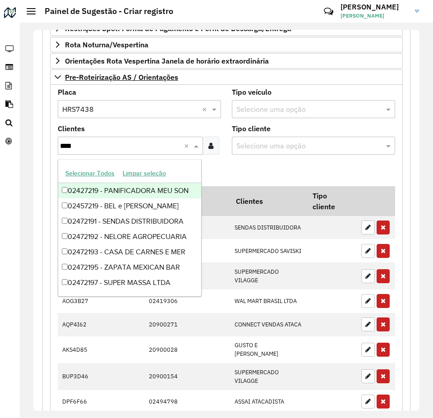
type input "*****"
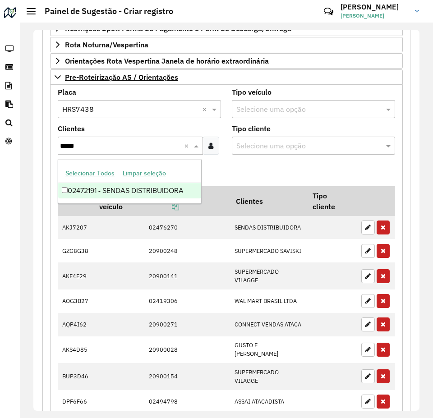
click at [143, 186] on div "02472191 - SENDAS DISTRIBUIDORA" at bounding box center [129, 190] width 143 height 15
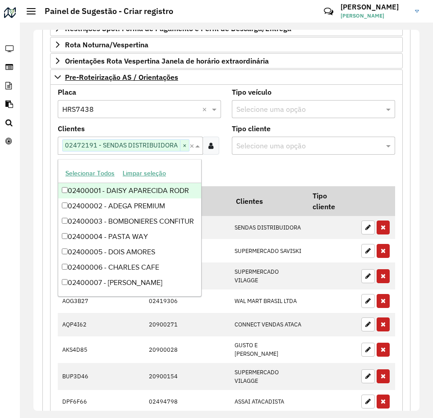
click at [225, 169] on formly-field "Adicionar" at bounding box center [226, 174] width 348 height 24
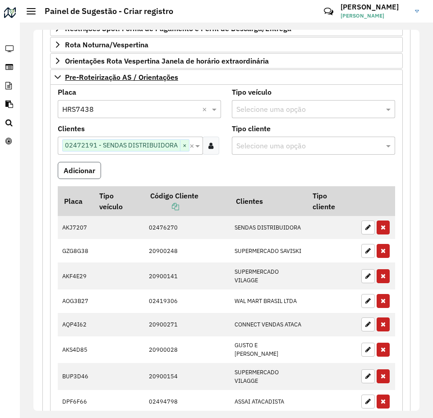
click at [72, 176] on button "Adicionar" at bounding box center [79, 170] width 43 height 17
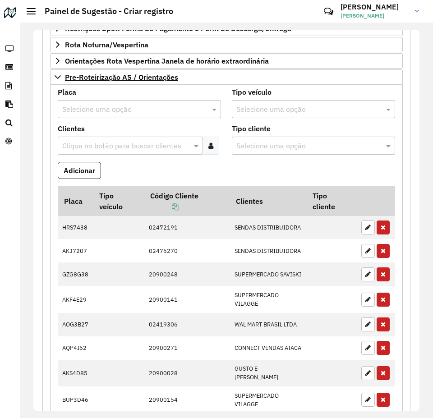
click at [85, 112] on input "text" at bounding box center [130, 109] width 136 height 11
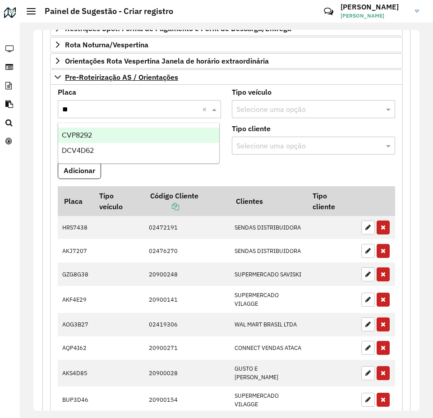
type input "***"
click at [118, 137] on div "CVP8292" at bounding box center [138, 135] width 161 height 15
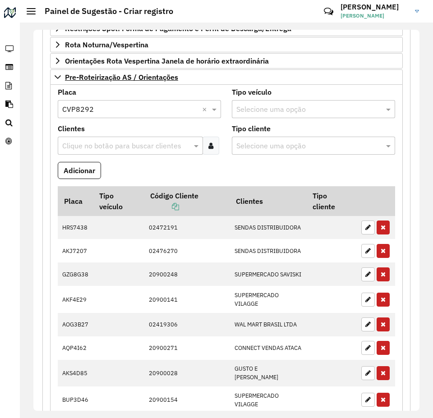
click at [135, 164] on formly-field "Adicionar" at bounding box center [226, 174] width 348 height 24
click at [116, 142] on input "text" at bounding box center [126, 146] width 132 height 11
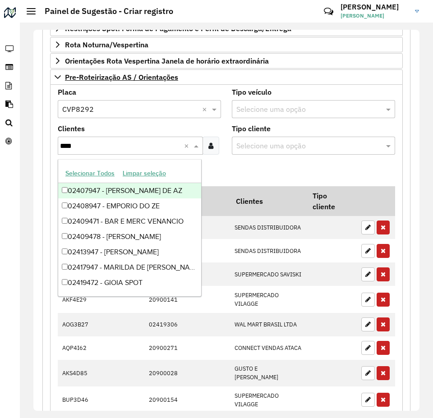
type input "*****"
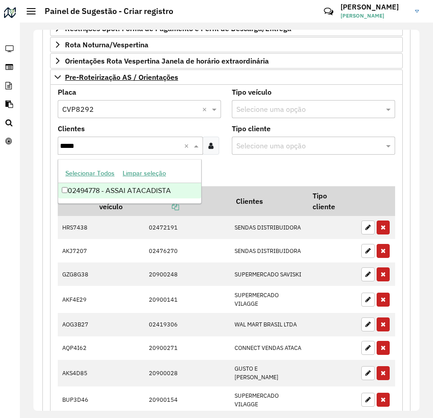
click at [169, 193] on div "02494778 - ASSAI ATACADISTA" at bounding box center [129, 190] width 143 height 15
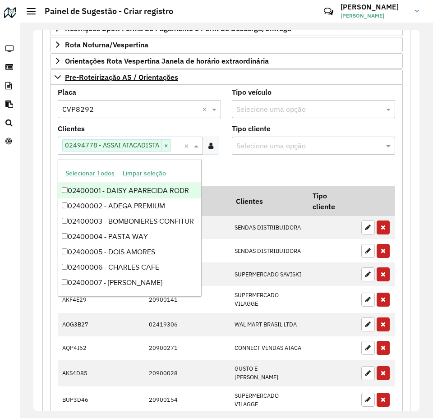
click at [230, 170] on formly-field "Adicionar" at bounding box center [226, 174] width 348 height 24
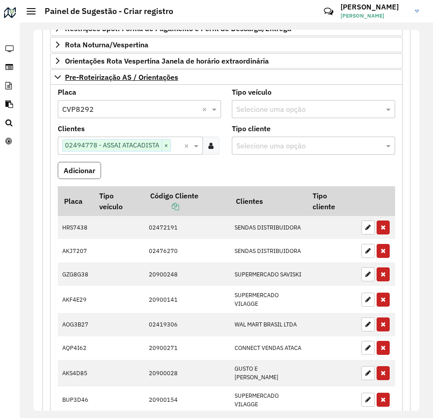
click at [94, 172] on button "Adicionar" at bounding box center [79, 170] width 43 height 17
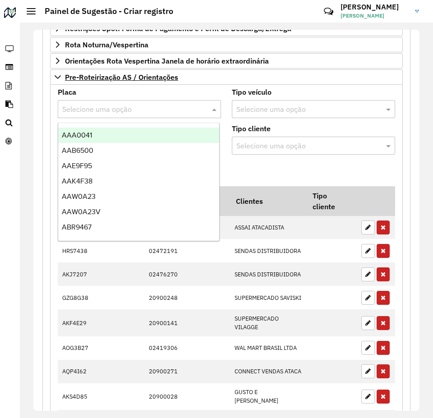
click at [111, 112] on input "text" at bounding box center [130, 109] width 136 height 11
type input "***"
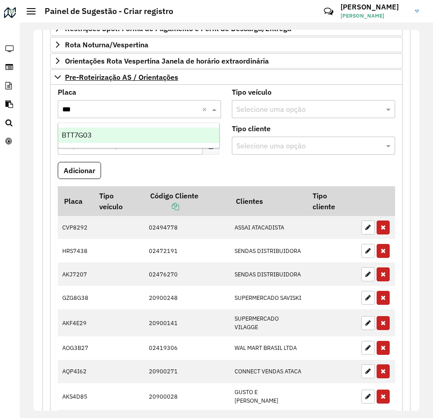
click at [92, 134] on div "BTT7G03" at bounding box center [138, 135] width 161 height 15
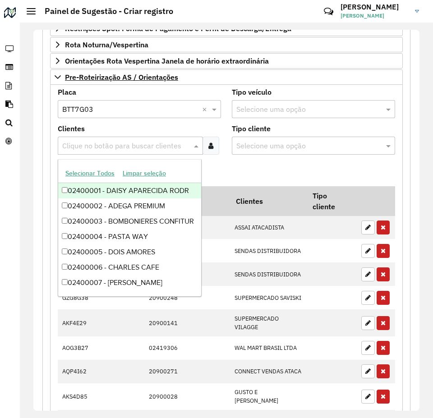
click at [94, 141] on input "text" at bounding box center [126, 146] width 132 height 11
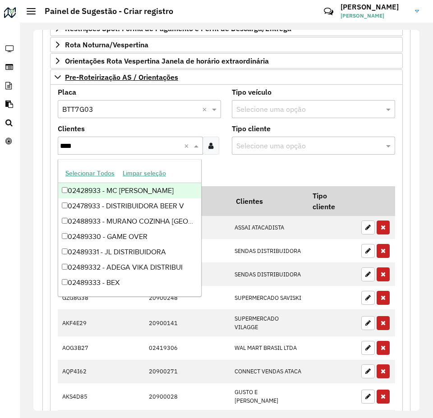
type input "*****"
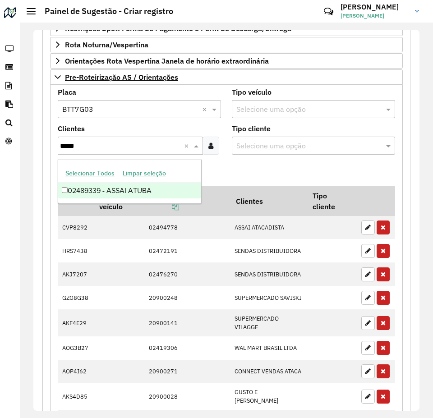
click at [120, 193] on div "02489339 - ASSAI ATUBA" at bounding box center [129, 190] width 143 height 15
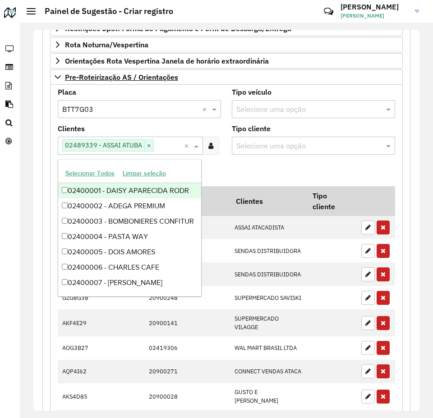
click at [251, 162] on formly-field "Adicionar" at bounding box center [226, 174] width 348 height 24
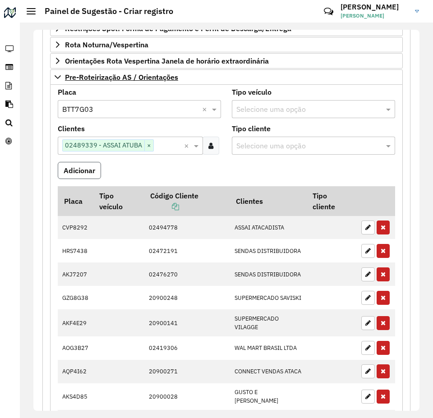
click at [92, 172] on button "Adicionar" at bounding box center [79, 170] width 43 height 17
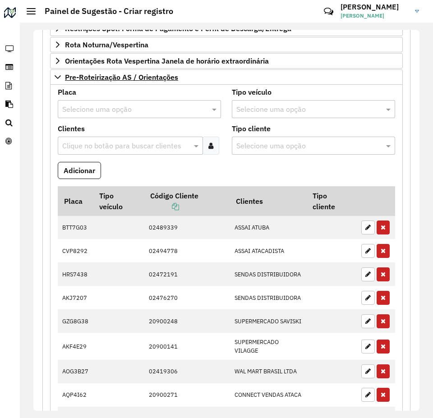
click at [101, 106] on input "text" at bounding box center [130, 109] width 136 height 11
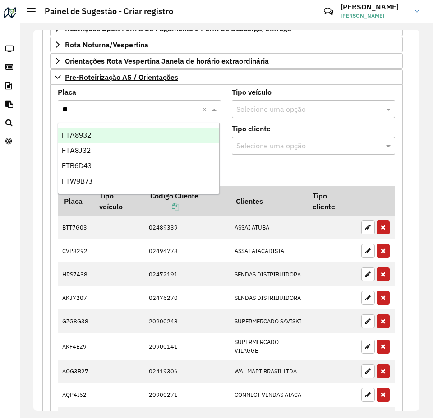
type input "***"
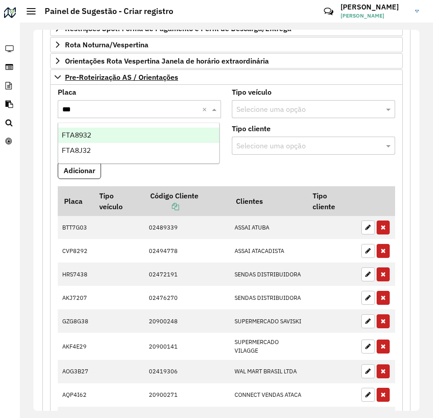
click at [114, 133] on div "FTA8932" at bounding box center [138, 135] width 161 height 15
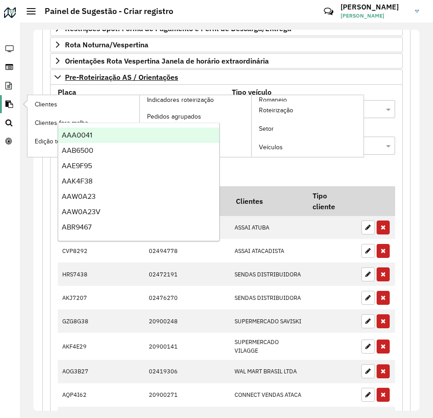
drag, startPoint x: 118, startPoint y: 109, endPoint x: 9, endPoint y: 112, distance: 108.2
click at [9, 112] on div "**********" at bounding box center [216, 209] width 433 height 418
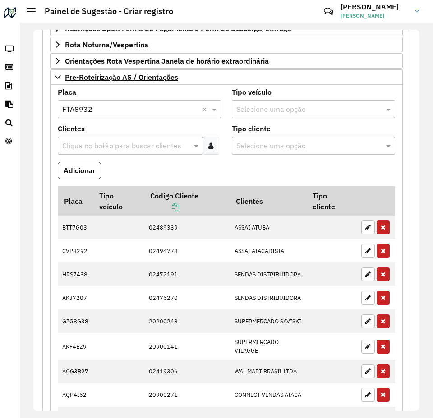
drag, startPoint x: 205, startPoint y: 112, endPoint x: 197, endPoint y: 110, distance: 7.9
click at [148, 113] on input "text" at bounding box center [130, 109] width 136 height 11
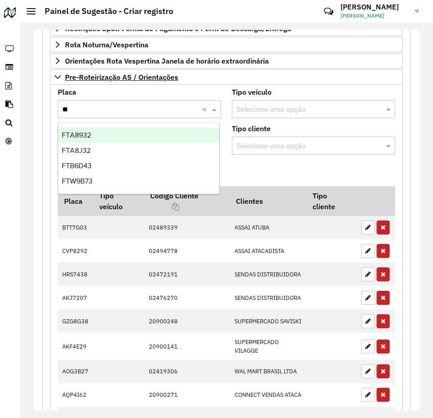
type input "***"
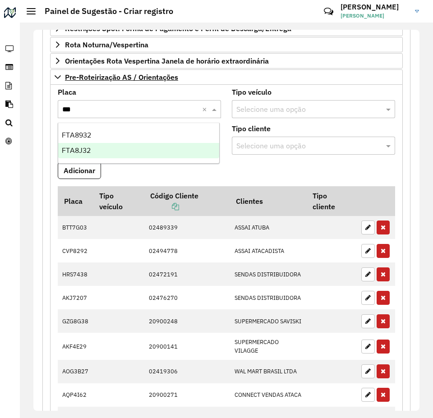
click at [120, 154] on div "FTA8J32" at bounding box center [138, 150] width 161 height 15
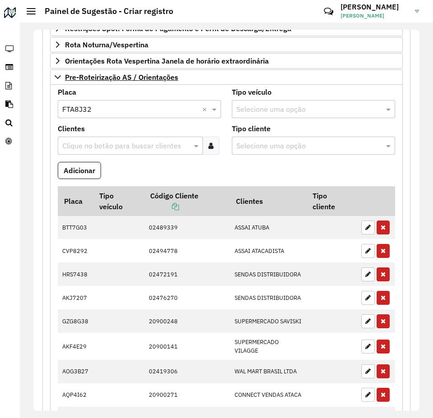
click at [121, 167] on formly-field "Adicionar" at bounding box center [226, 174] width 348 height 24
click at [106, 143] on input "text" at bounding box center [126, 146] width 132 height 11
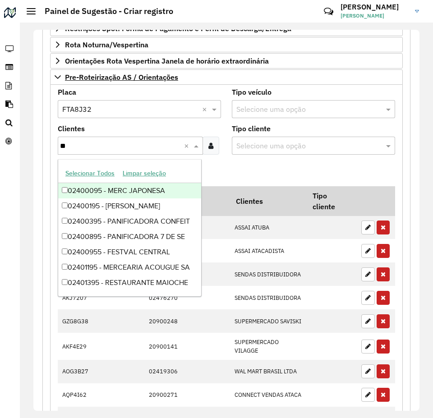
type input "***"
click at [163, 192] on div "02400955 - FESTVAL CENTRAL" at bounding box center [129, 190] width 143 height 15
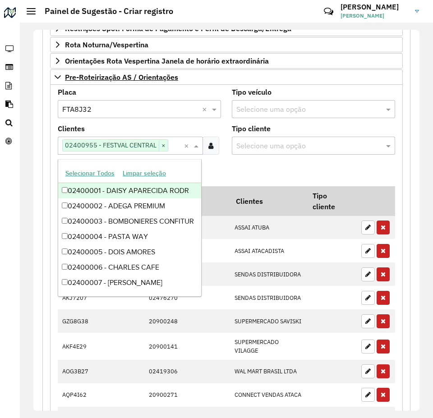
click at [231, 175] on formly-field "Adicionar" at bounding box center [226, 174] width 348 height 24
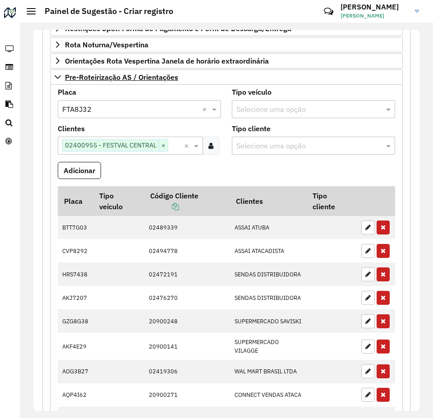
click at [307, 151] on div "Selecione uma opção" at bounding box center [313, 146] width 163 height 18
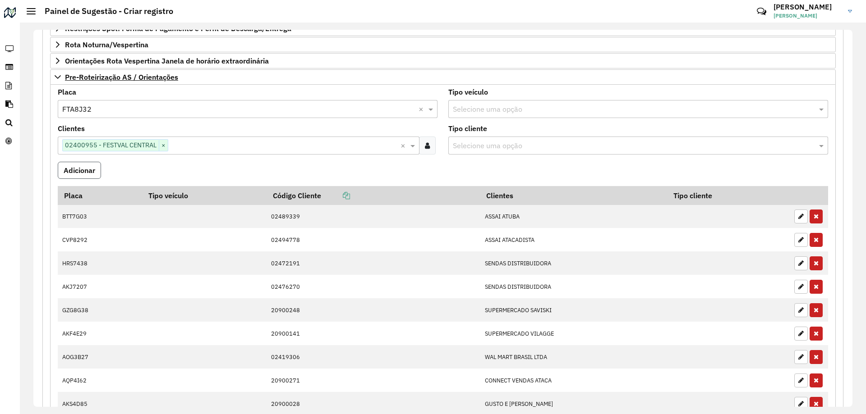
click at [89, 170] on button "Adicionar" at bounding box center [79, 170] width 43 height 17
click at [358, 165] on formly-field "Adicionar" at bounding box center [442, 174] width 781 height 24
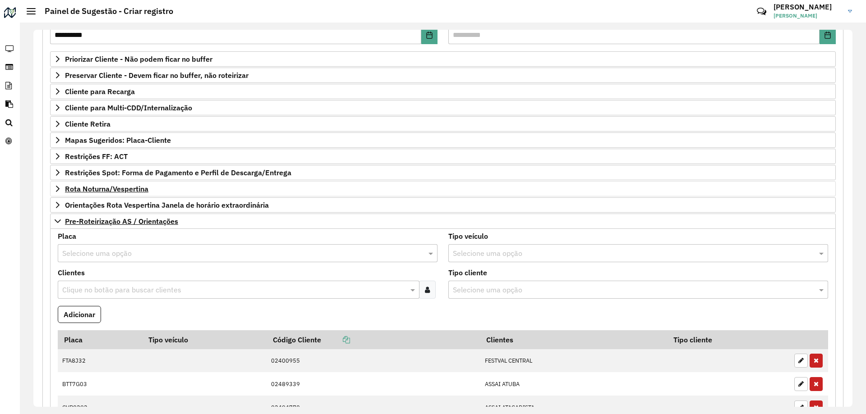
scroll to position [96, 0]
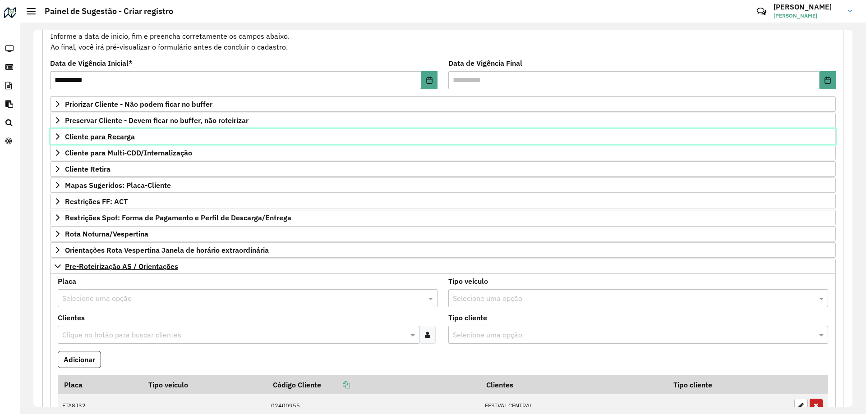
click at [62, 137] on link "Cliente para Recarga" at bounding box center [442, 136] width 785 height 15
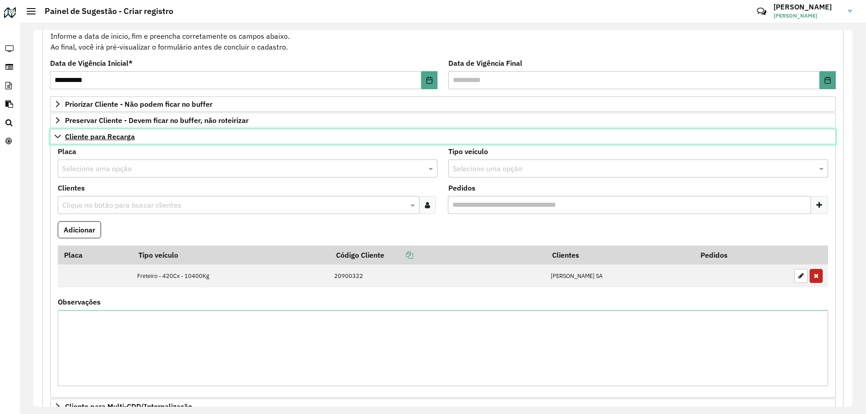
click at [62, 137] on link "Cliente para Recarga" at bounding box center [442, 136] width 785 height 15
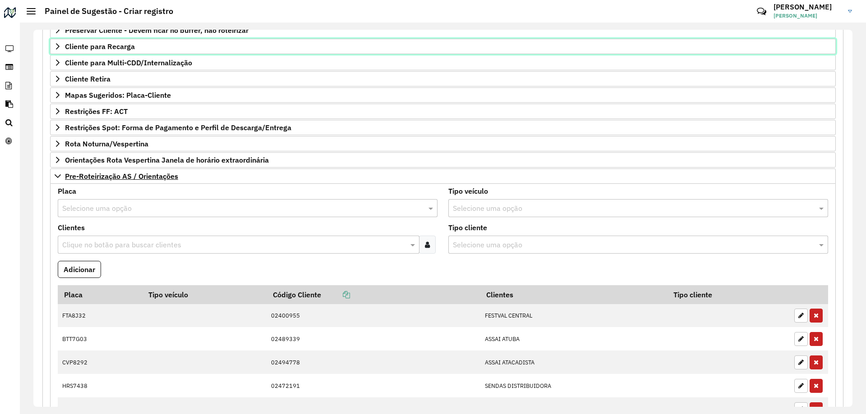
scroll to position [231, 0]
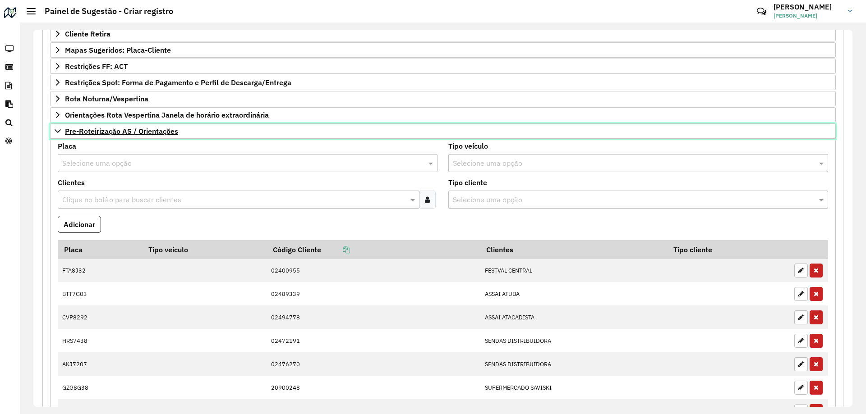
click at [59, 136] on link "Pre-Roteirização AS / Orientações" at bounding box center [442, 131] width 785 height 15
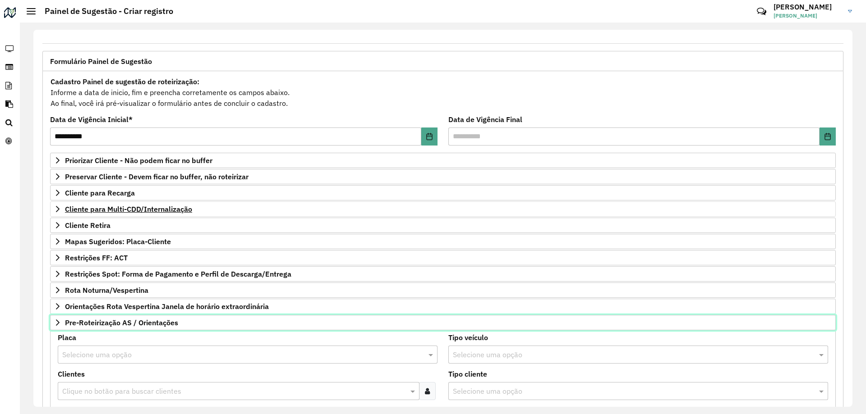
scroll to position [35, 0]
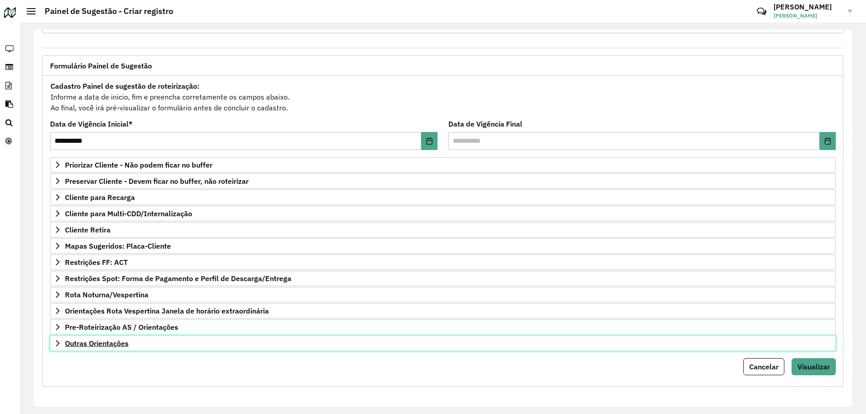
click at [101, 343] on span "Outras Orientações" at bounding box center [97, 343] width 64 height 7
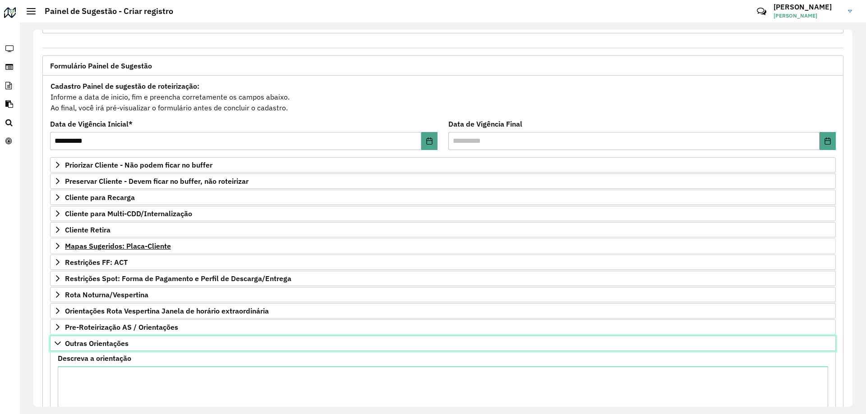
scroll to position [138, 0]
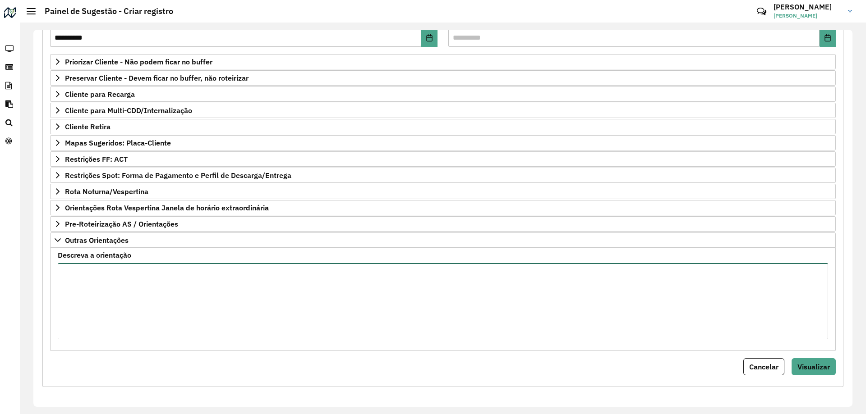
click at [175, 292] on textarea "Descreva a orientação" at bounding box center [443, 301] width 770 height 76
click at [210, 323] on textarea "Descreva a orientação" at bounding box center [443, 301] width 770 height 76
paste textarea "**********"
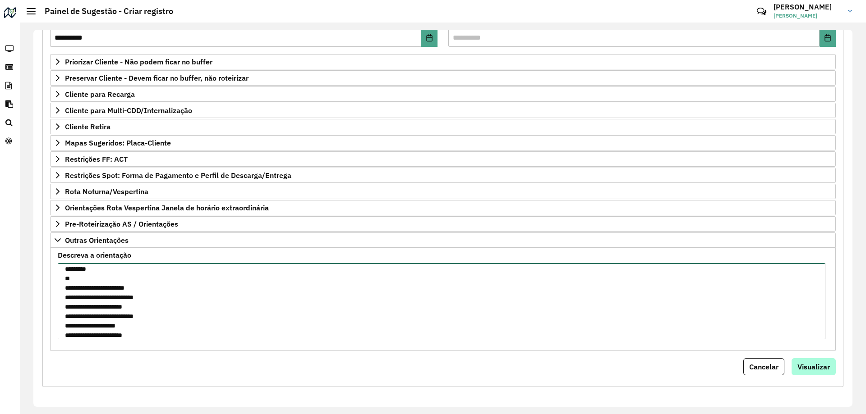
type textarea "**********"
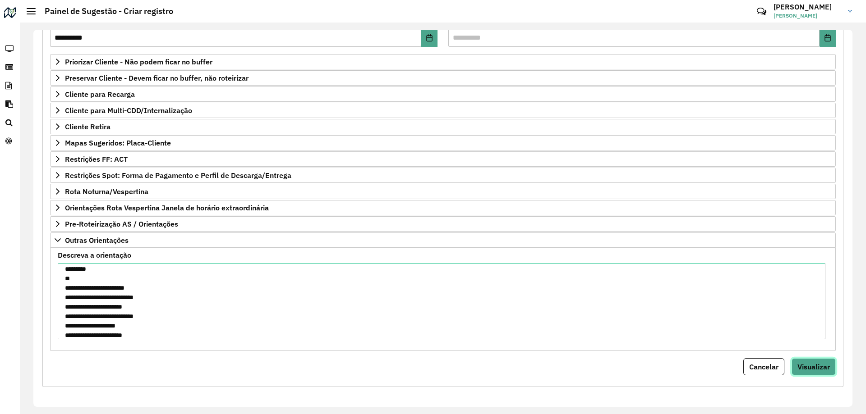
click at [820, 371] on span "Visualizar" at bounding box center [813, 366] width 32 height 9
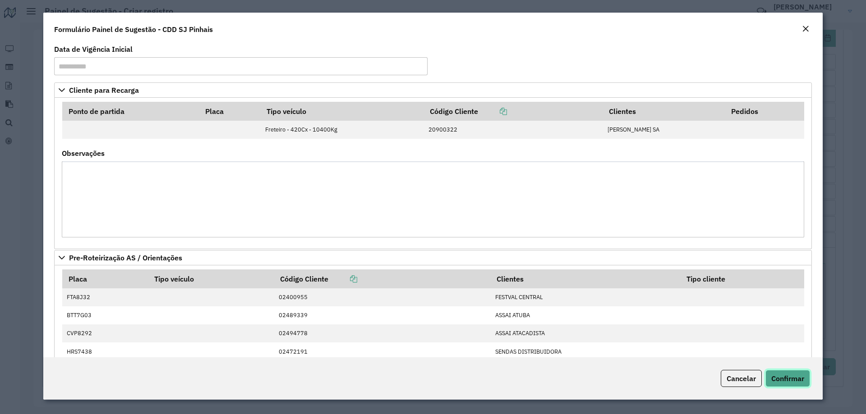
click at [790, 378] on span "Confirmar" at bounding box center [787, 378] width 33 height 9
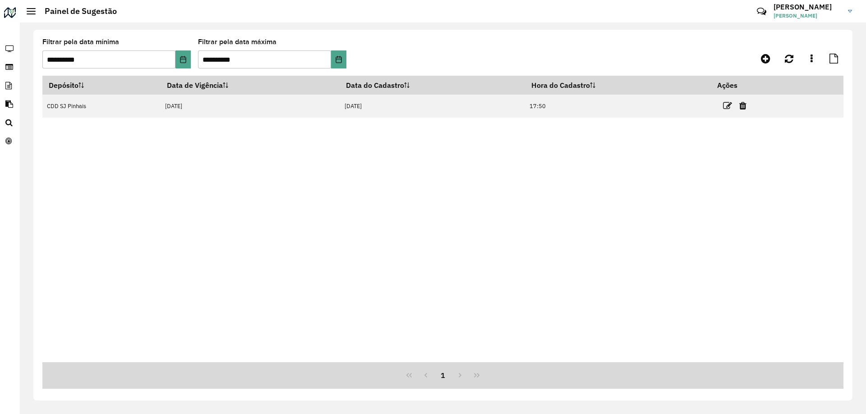
click at [591, 168] on div "Depósito Data de Vigência Data do Cadastro Hora do Cadastro Ações CDD SJ Pinhai…" at bounding box center [442, 219] width 801 height 287
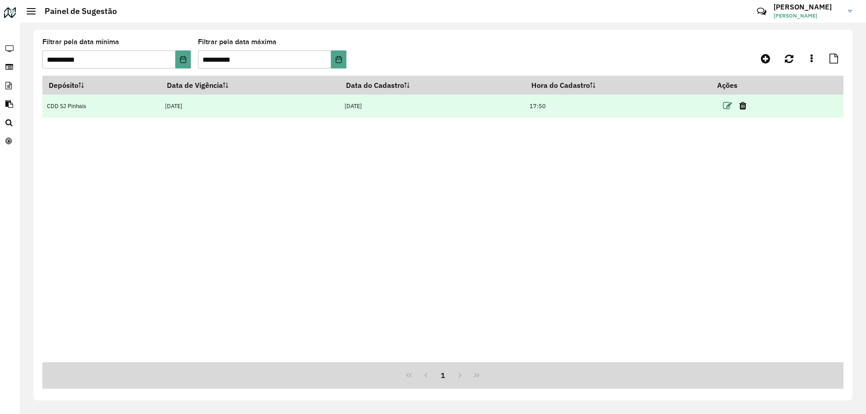
click at [728, 106] on icon at bounding box center [727, 105] width 9 height 9
